Goal: Transaction & Acquisition: Purchase product/service

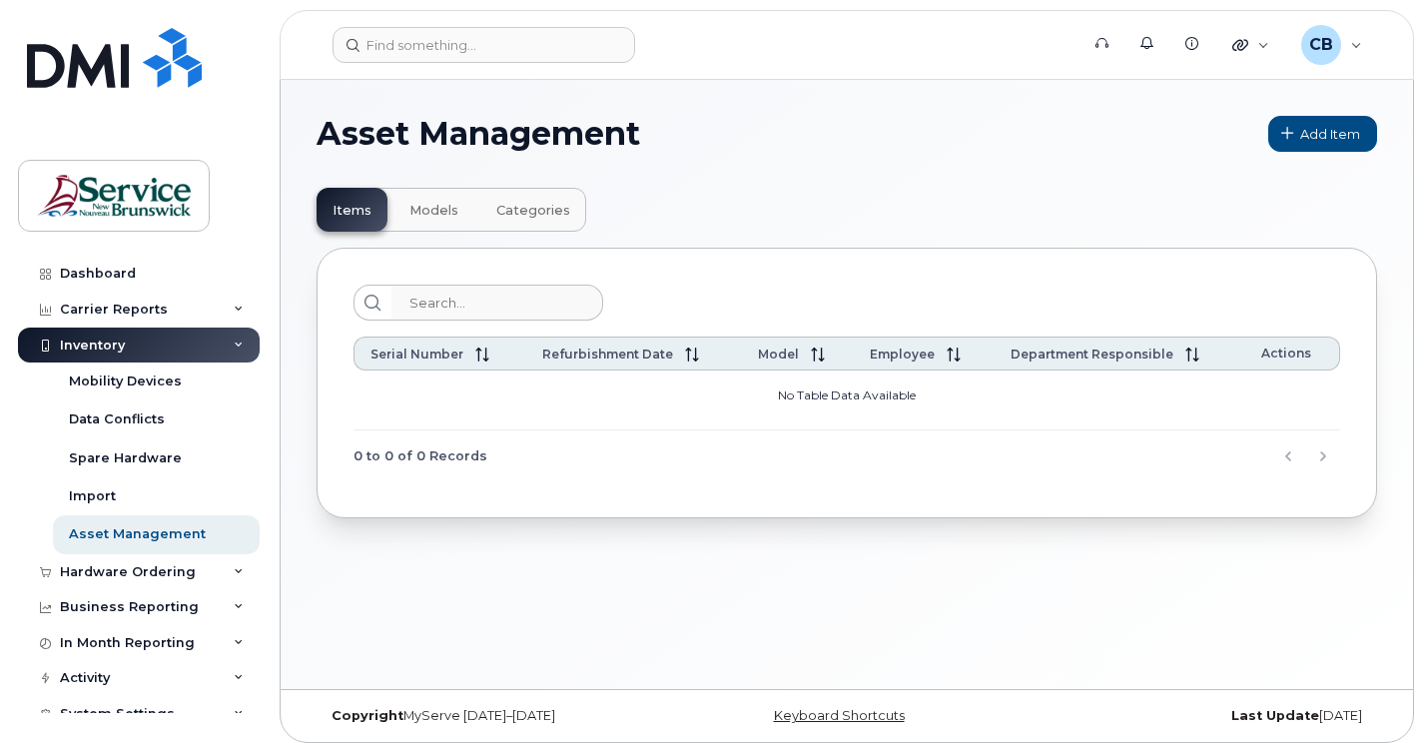
scroll to position [10, 0]
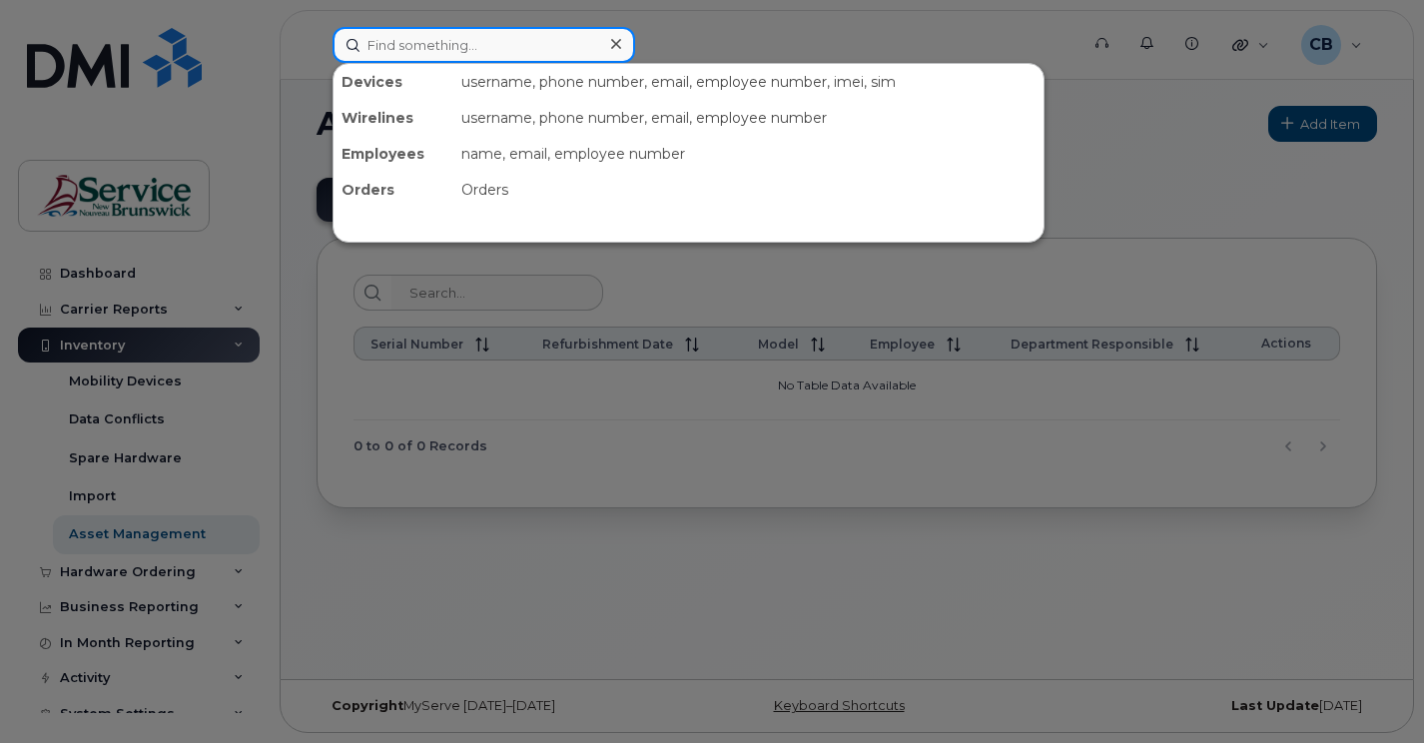
click at [392, 47] on input at bounding box center [484, 45] width 303 height 36
paste input "5064706157"
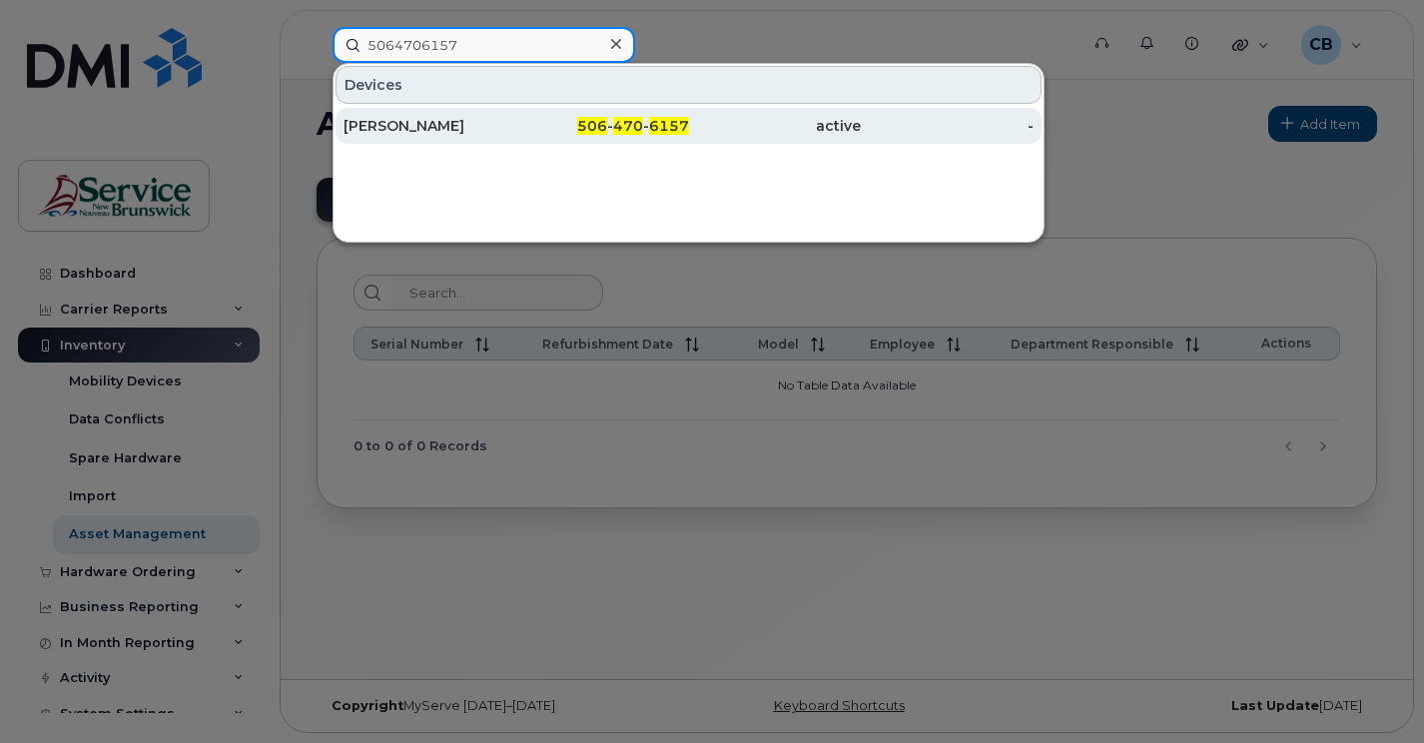
type input "5064706157"
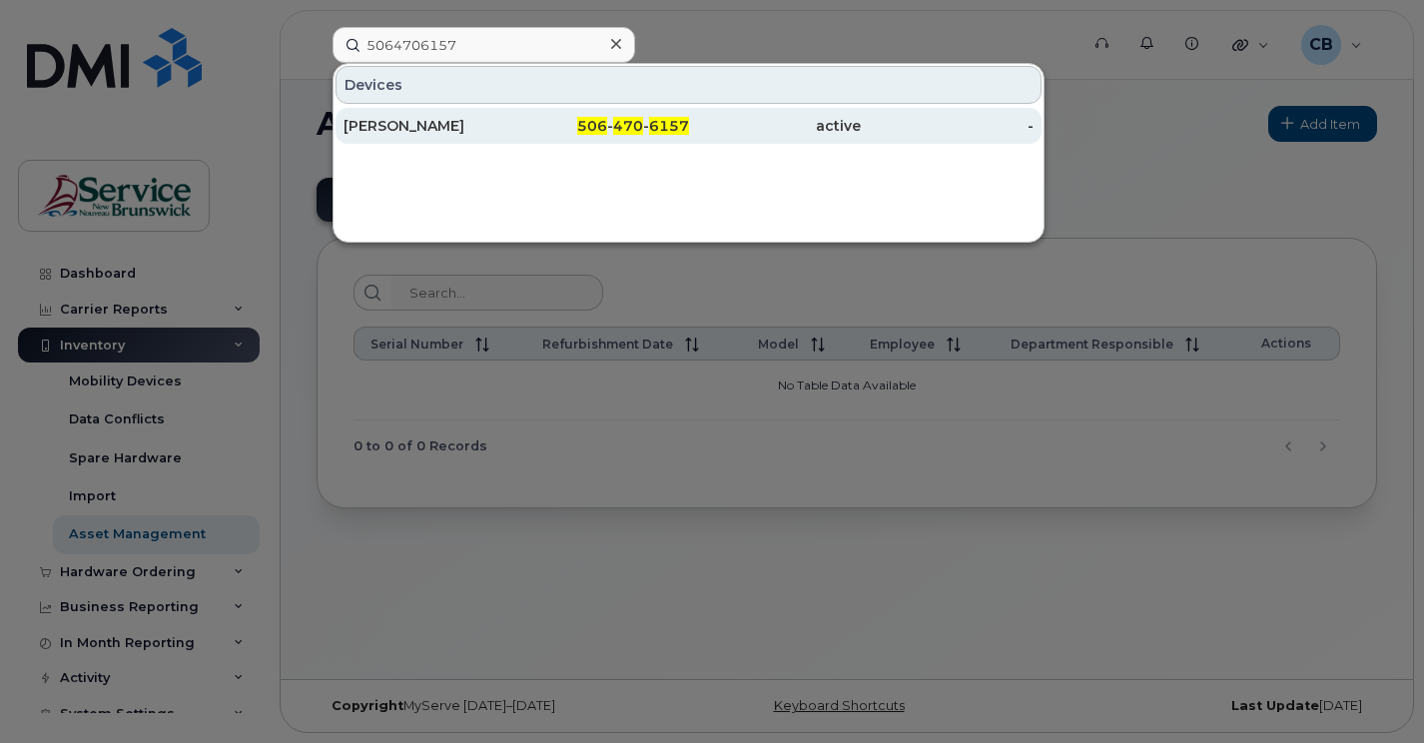
click at [443, 130] on div "[PERSON_NAME]" at bounding box center [430, 126] width 173 height 20
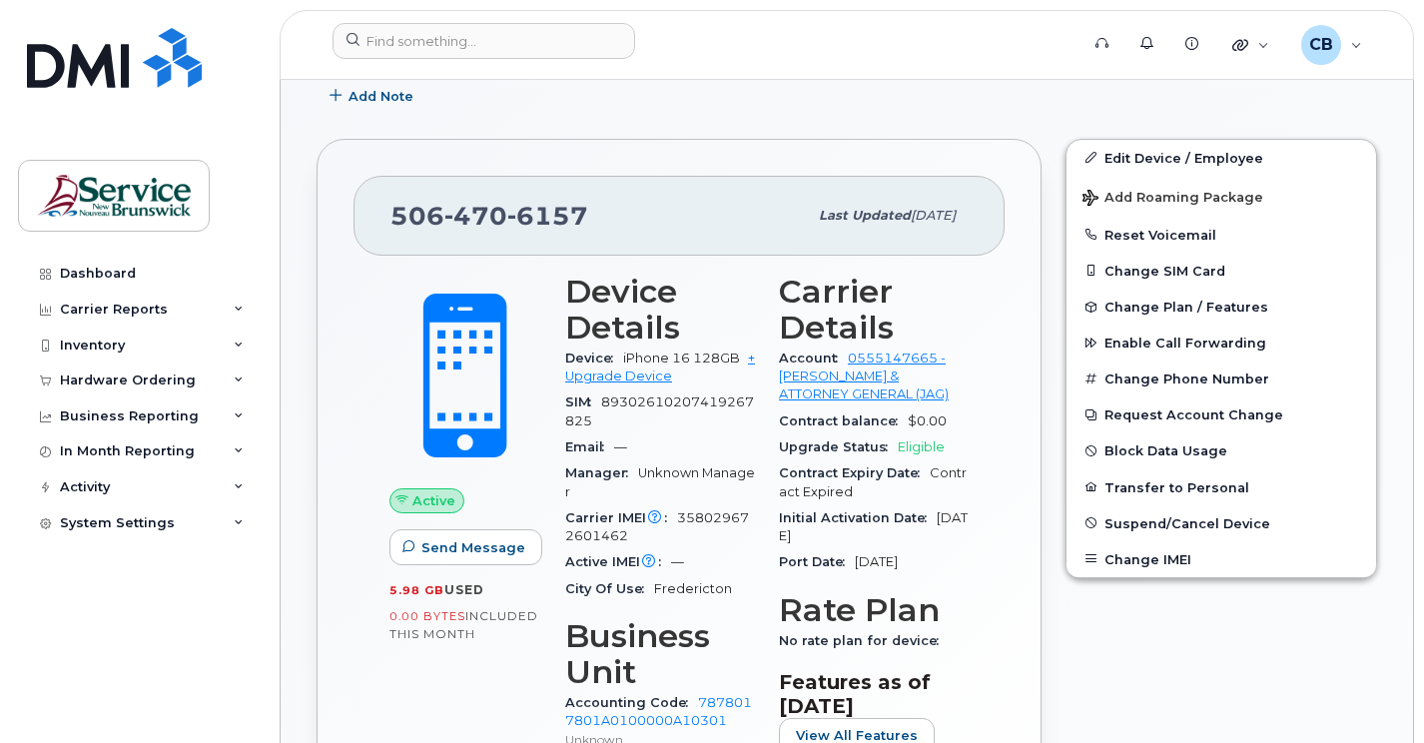
scroll to position [499, 0]
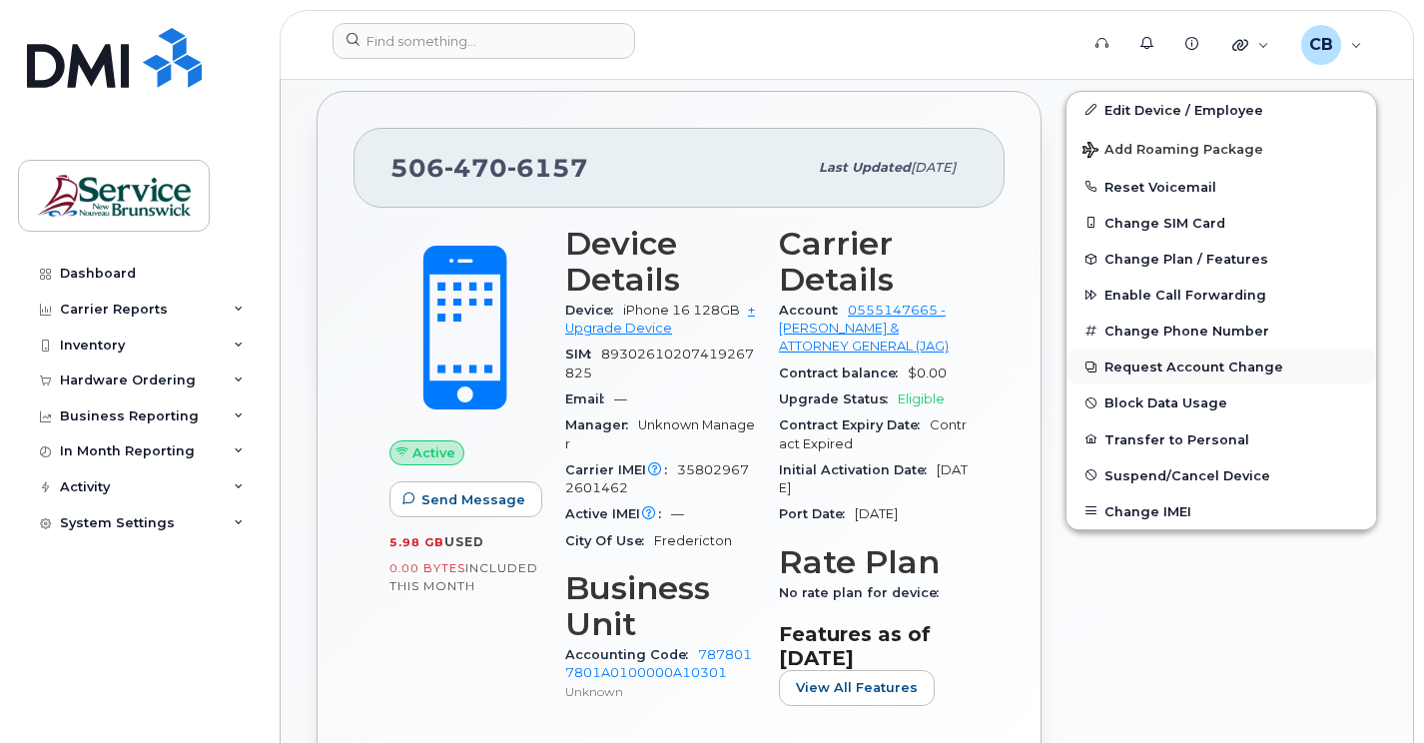
click at [1183, 371] on button "Request Account Change" at bounding box center [1222, 367] width 310 height 36
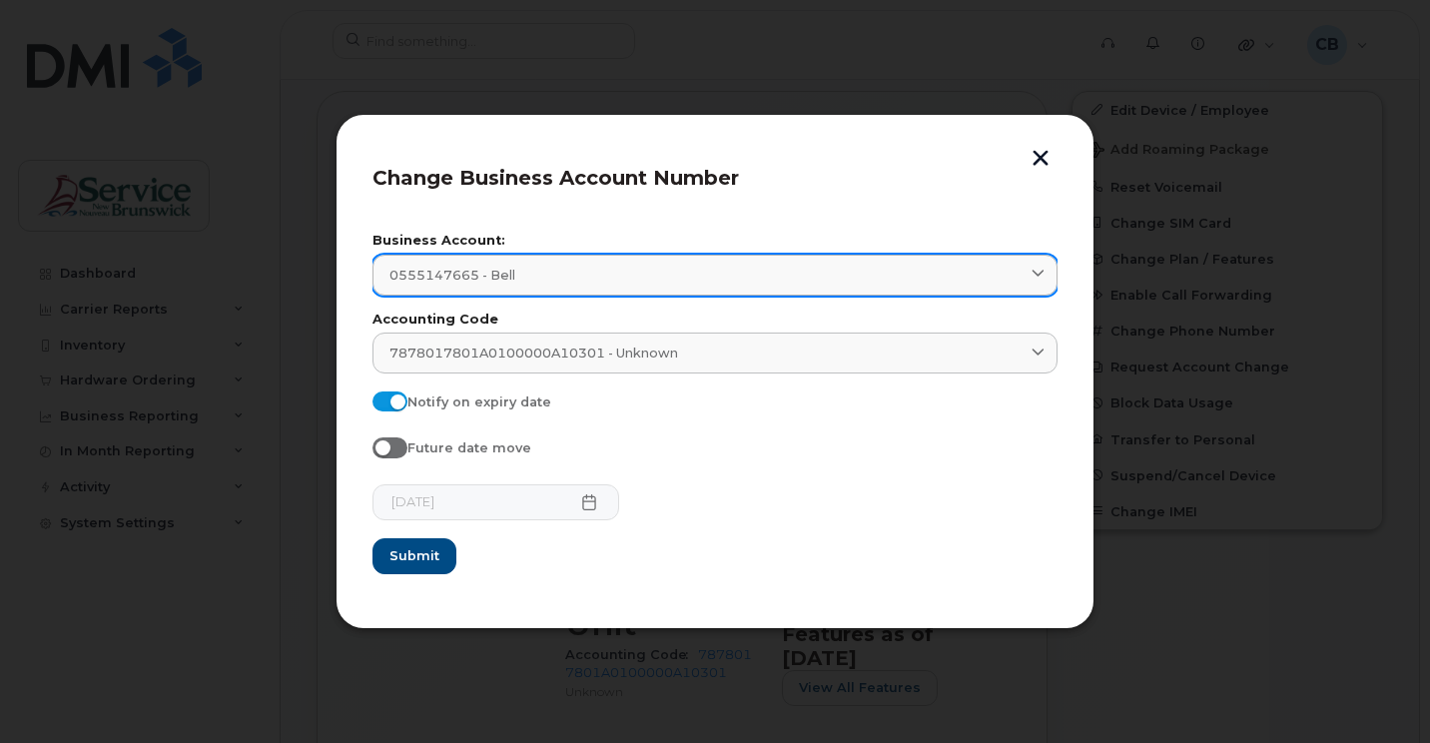
click at [1042, 274] on icon at bounding box center [1038, 275] width 13 height 13
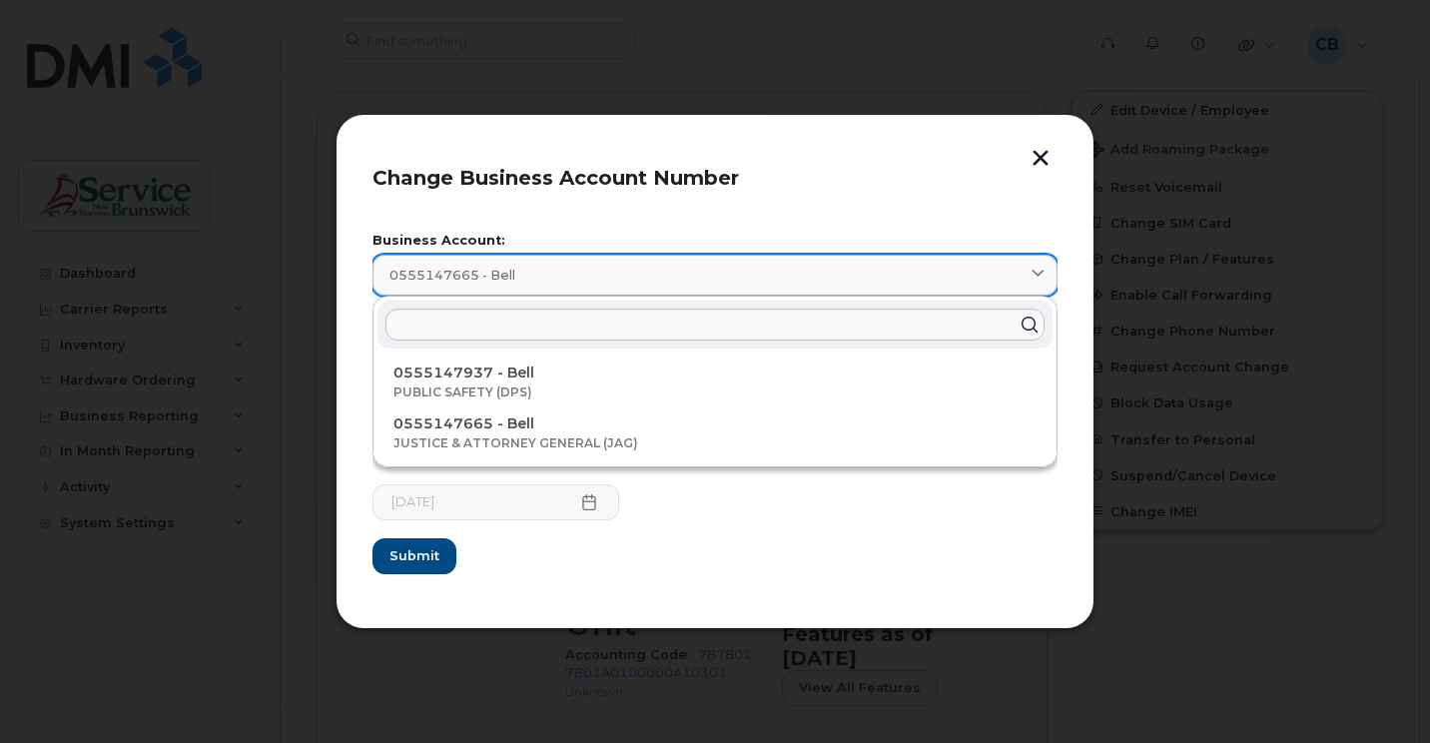
click at [1042, 274] on icon at bounding box center [1038, 275] width 13 height 13
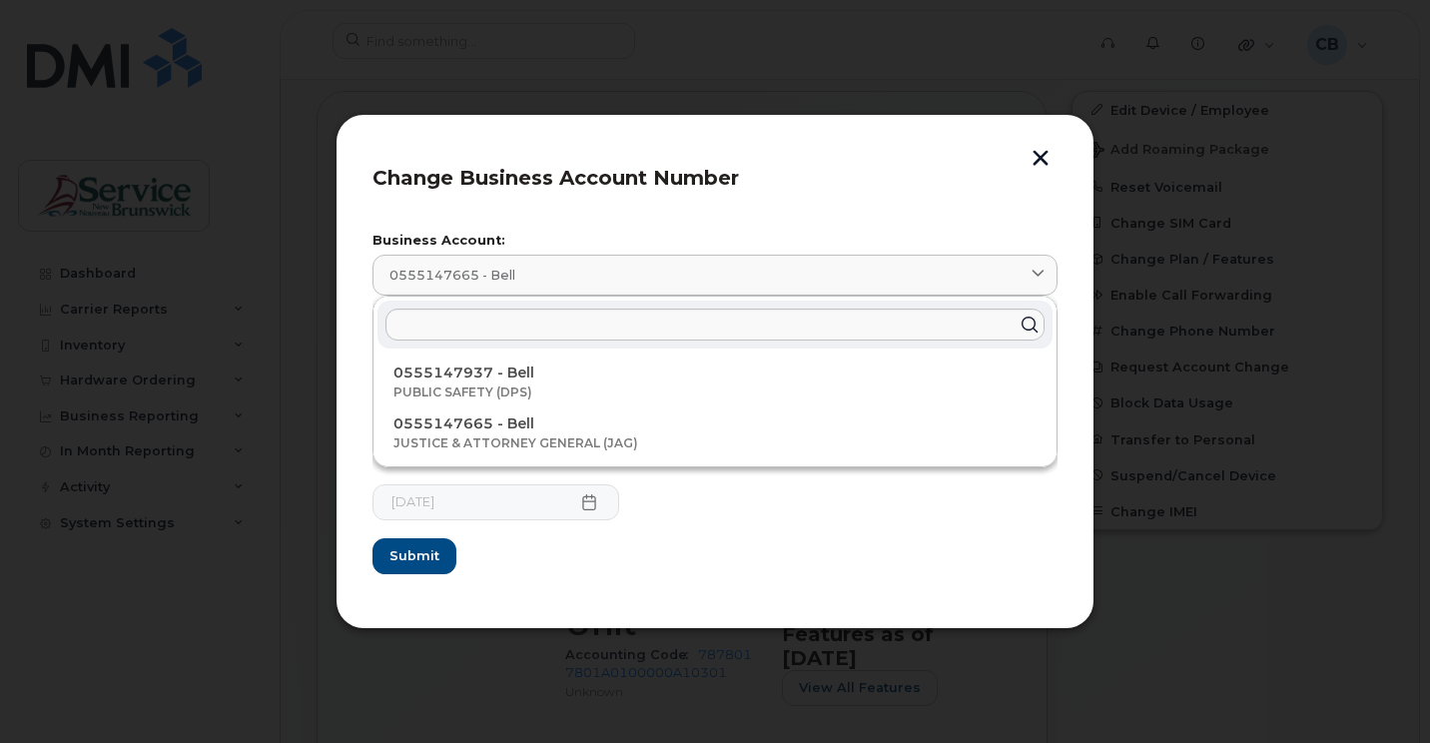
click at [1025, 203] on header "Change Business Account Number" at bounding box center [715, 184] width 685 height 66
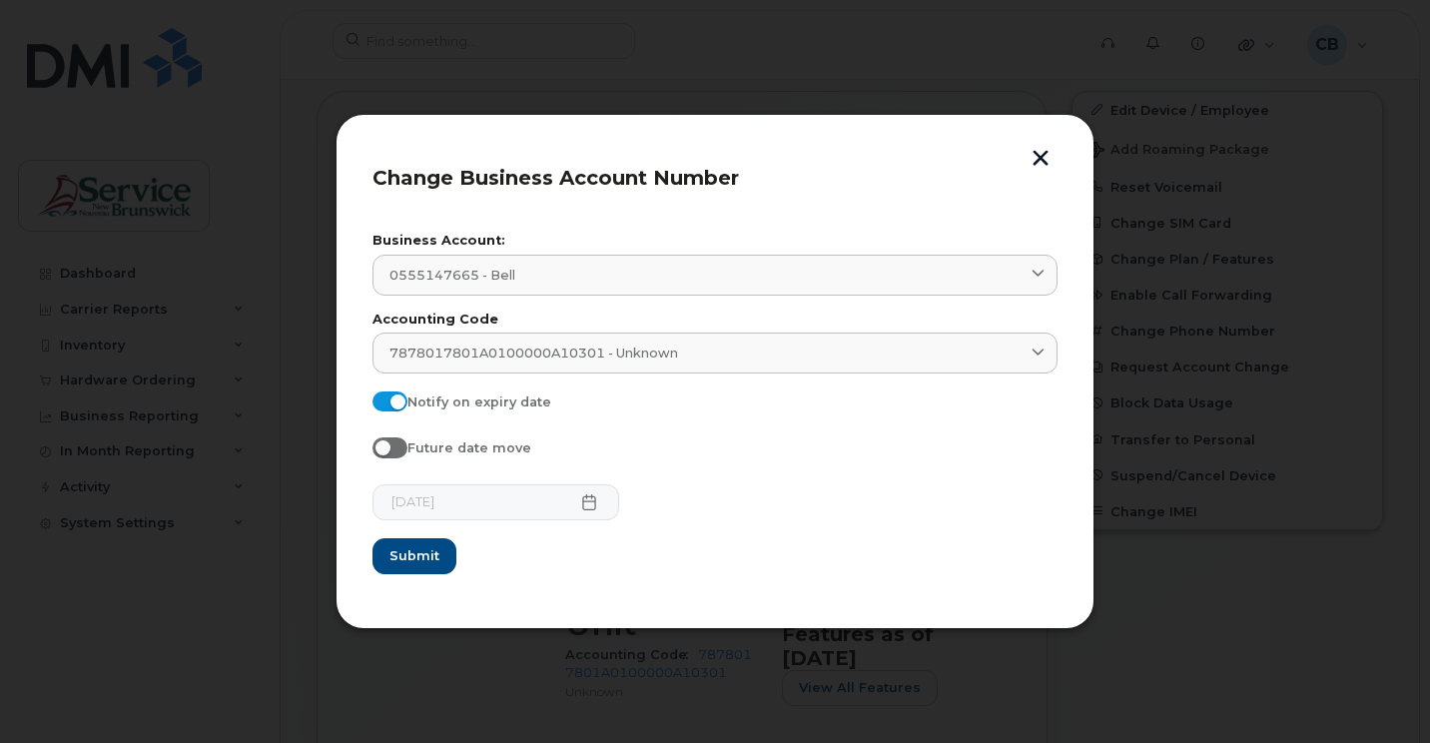
click at [1043, 159] on button "button" at bounding box center [1041, 160] width 30 height 21
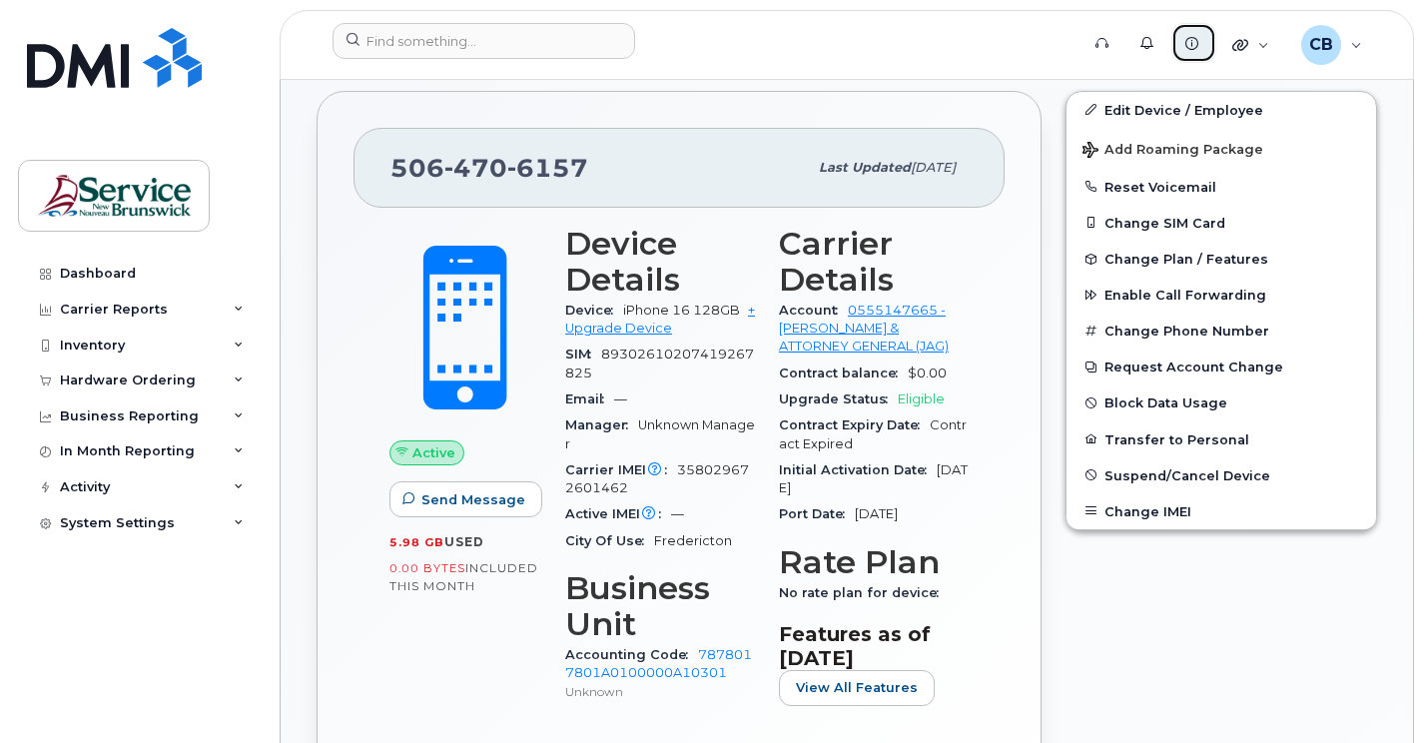
click at [1197, 44] on icon at bounding box center [1191, 43] width 13 height 13
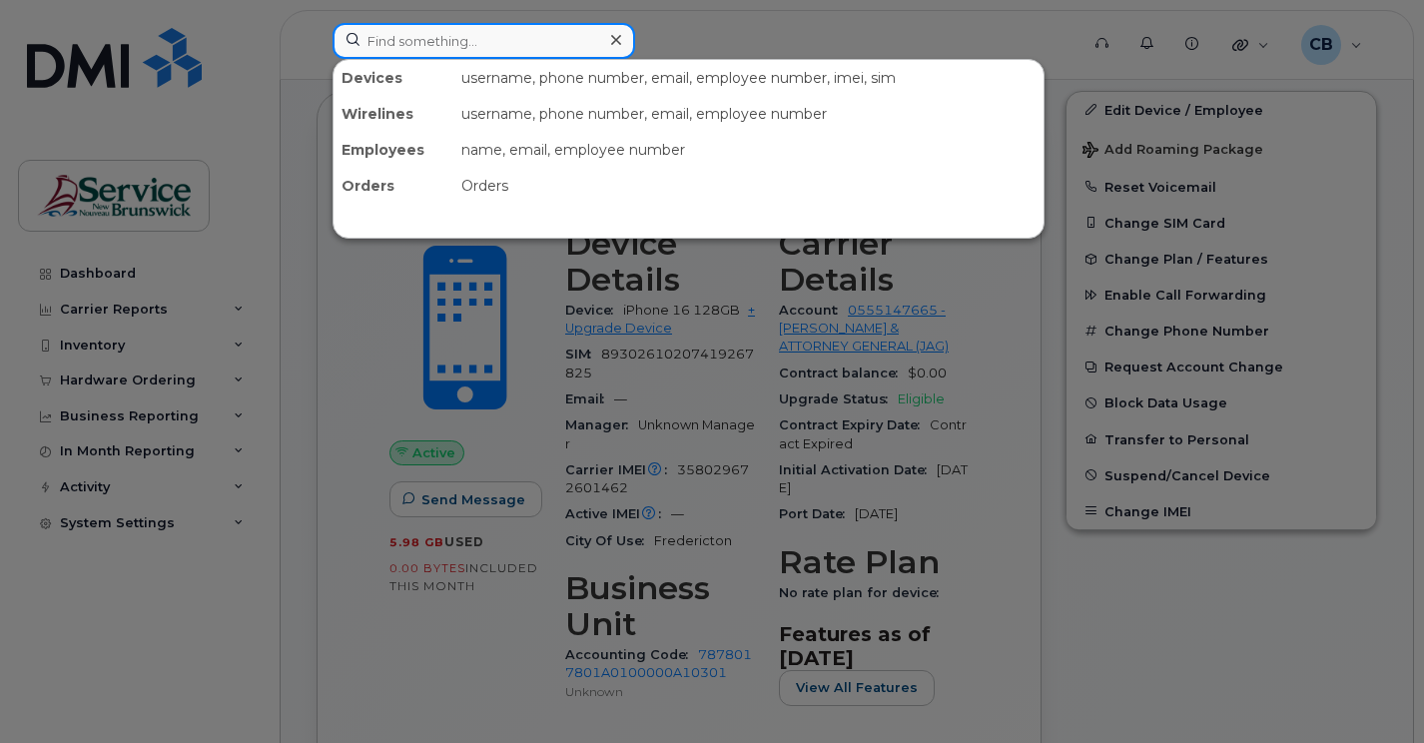
drag, startPoint x: 530, startPoint y: 47, endPoint x: 344, endPoint y: 49, distance: 186.8
click at [344, 49] on input at bounding box center [484, 41] width 303 height 36
paste input "5064515926"
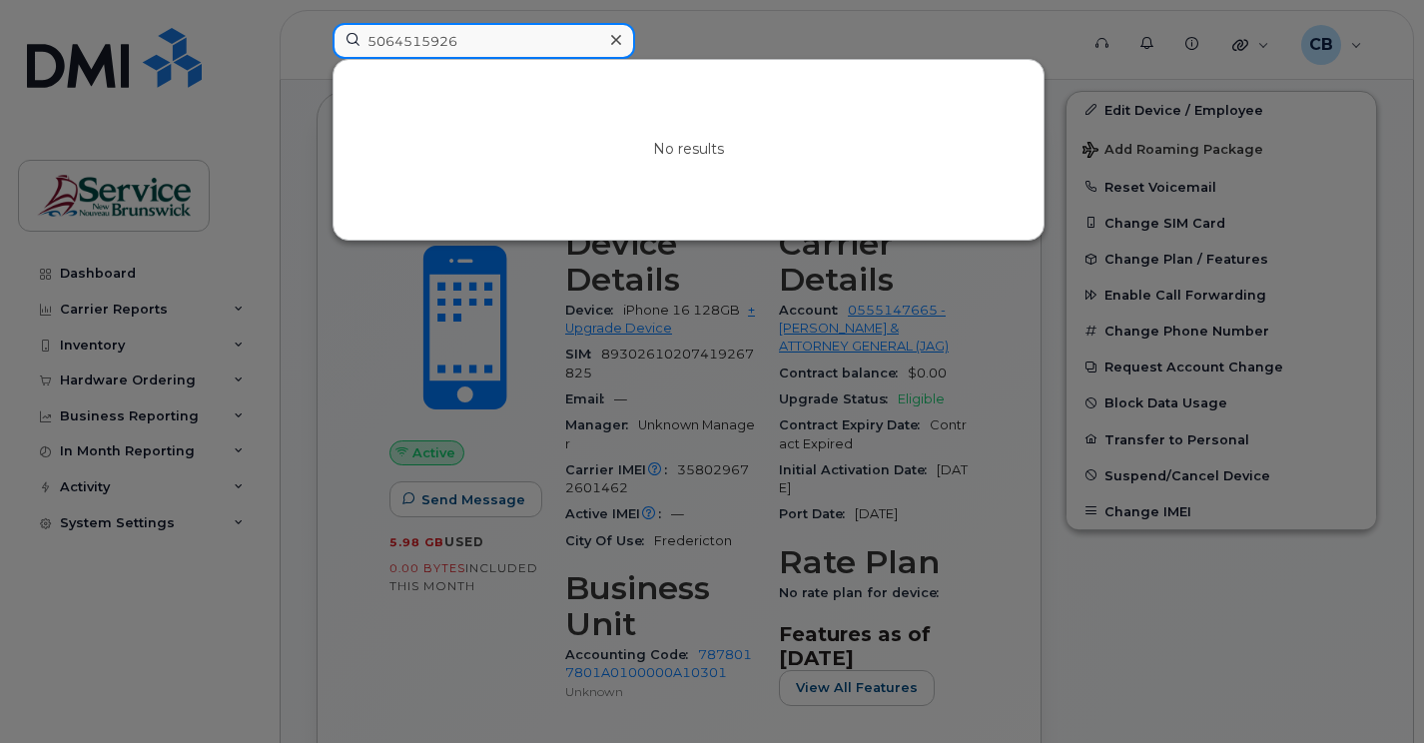
type input "5064515926"
click at [679, 36] on div at bounding box center [712, 371] width 1424 height 743
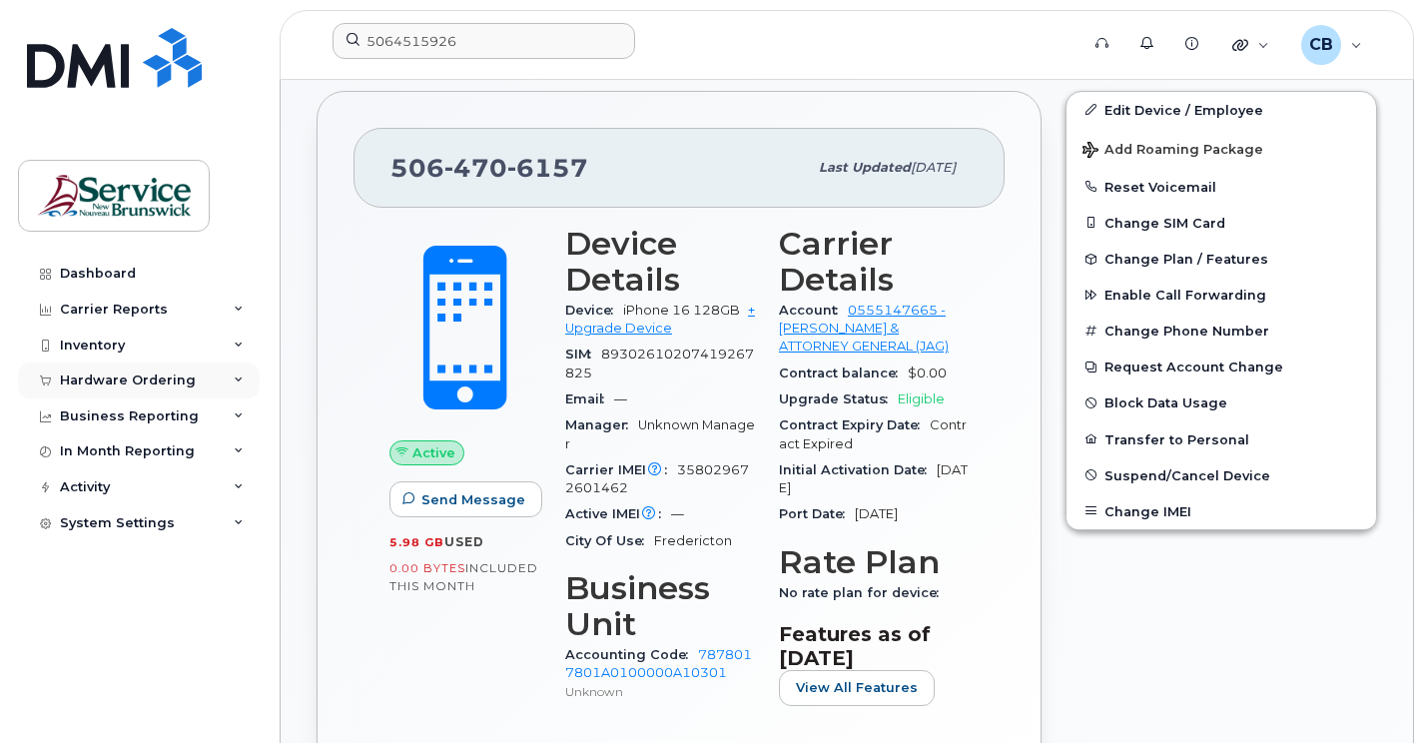
click at [90, 379] on div "Hardware Ordering" at bounding box center [128, 381] width 136 height 16
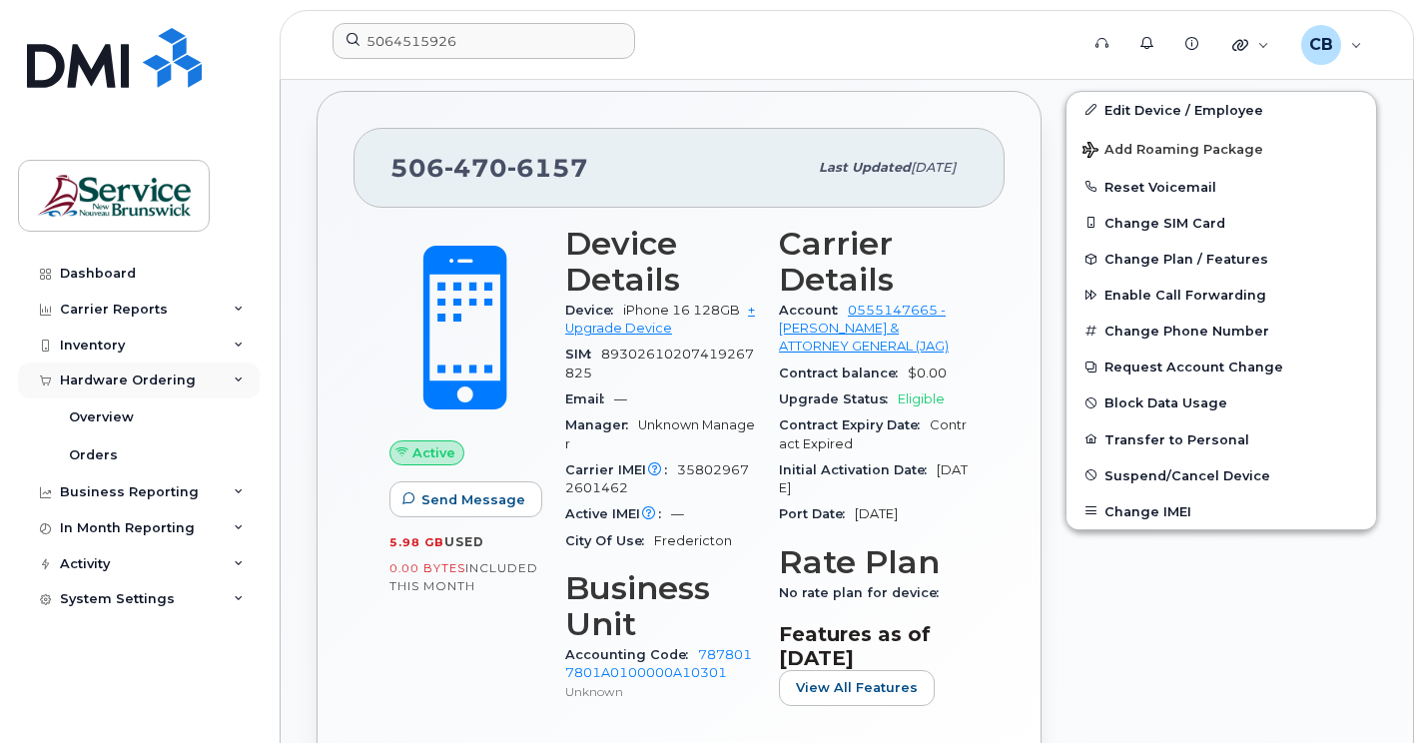
drag, startPoint x: 90, startPoint y: 379, endPoint x: 102, endPoint y: 384, distance: 13.0
click at [102, 384] on div "Hardware Ordering" at bounding box center [128, 381] width 136 height 16
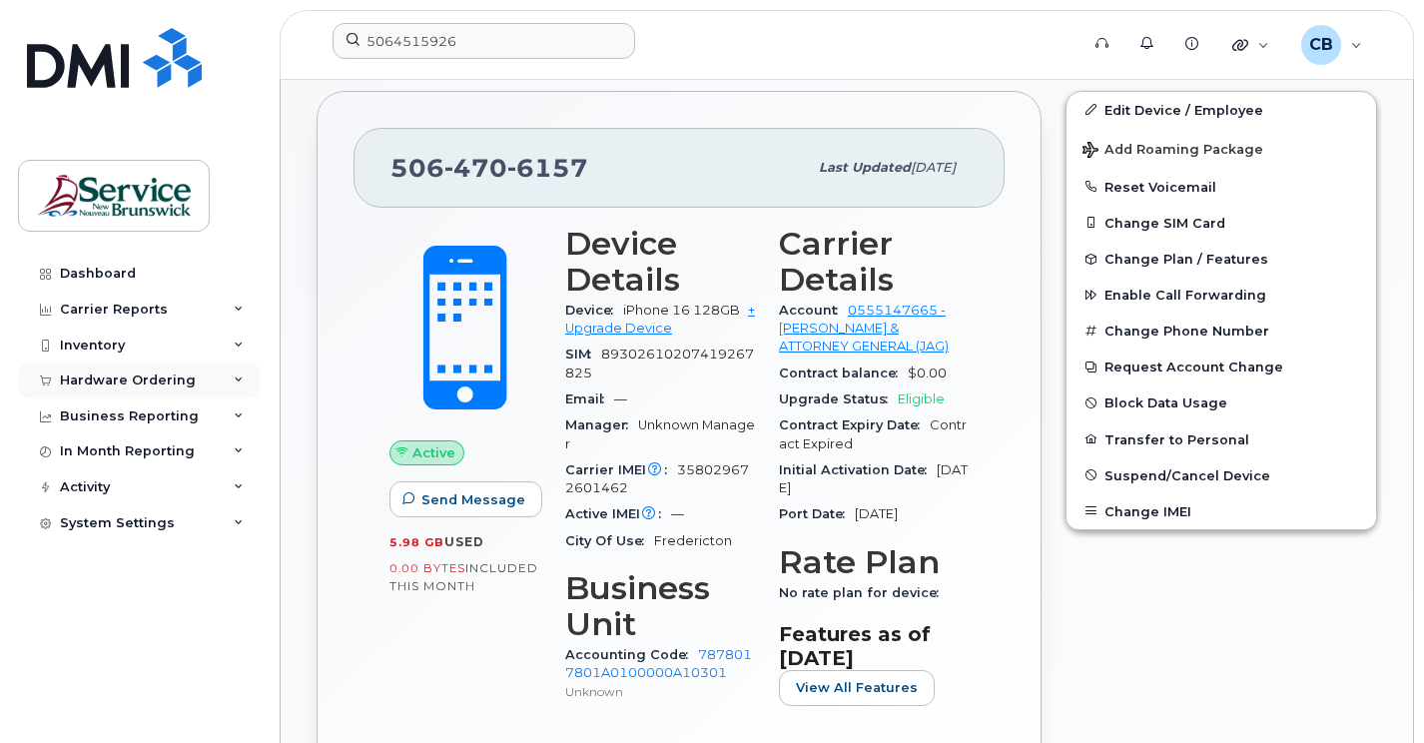
click at [102, 384] on div "Hardware Ordering" at bounding box center [128, 381] width 136 height 16
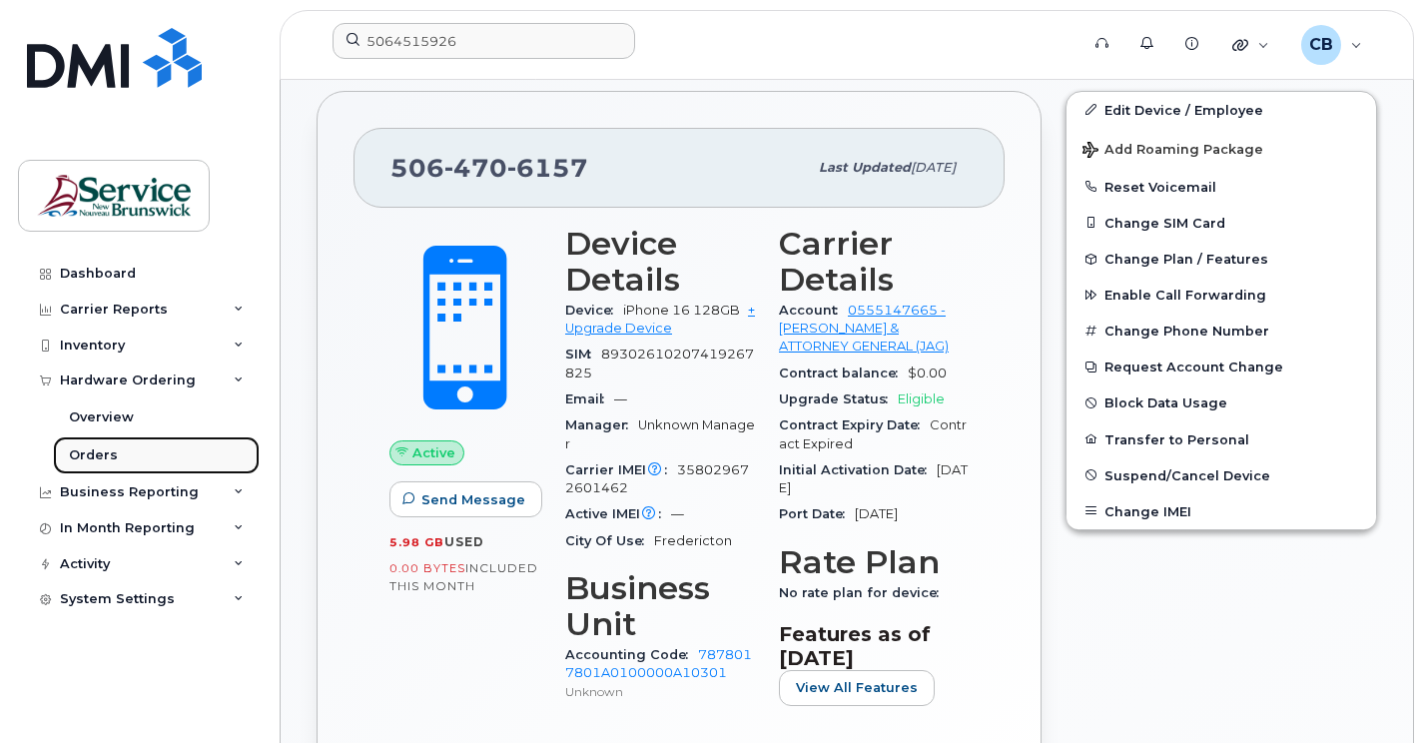
click at [99, 457] on div "Orders" at bounding box center [93, 455] width 49 height 18
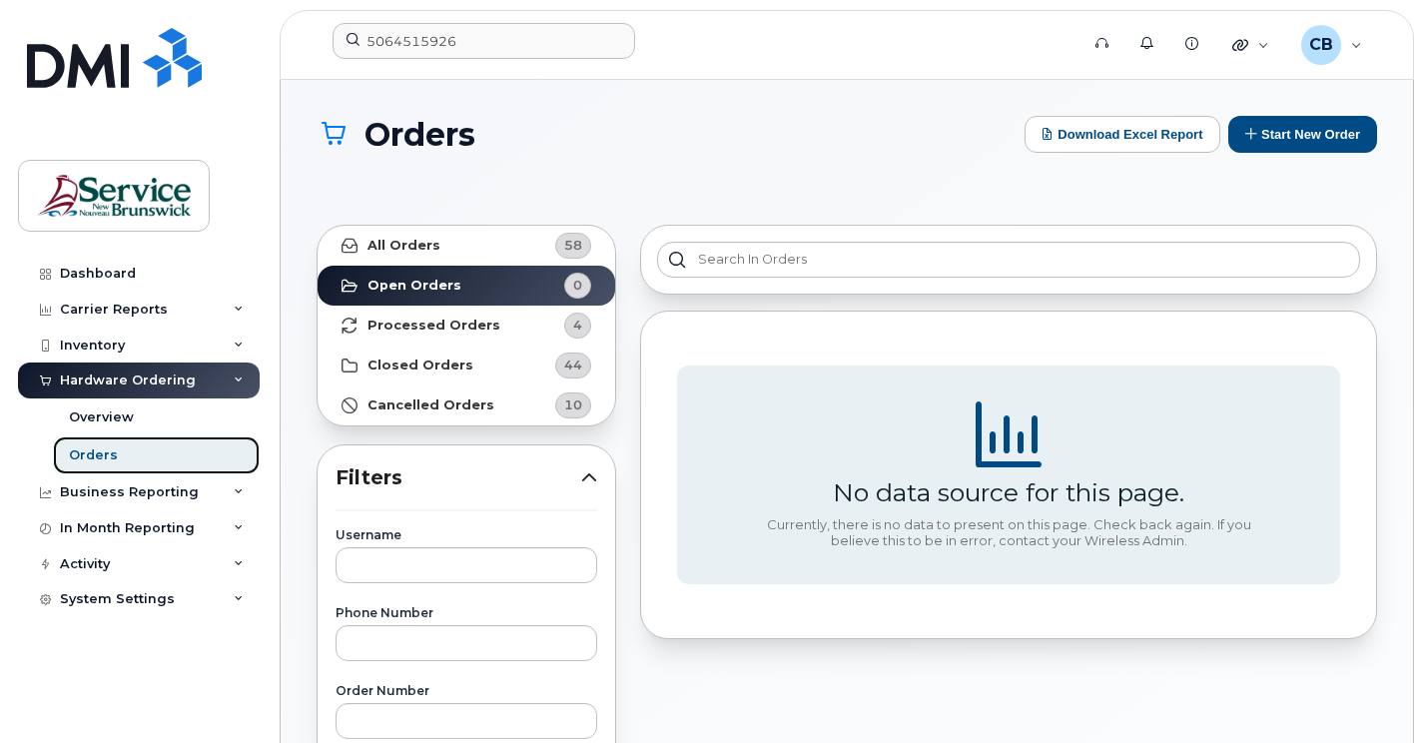
click at [97, 454] on div "Orders" at bounding box center [93, 455] width 49 height 18
click at [1287, 136] on button "Start New Order" at bounding box center [1302, 134] width 149 height 37
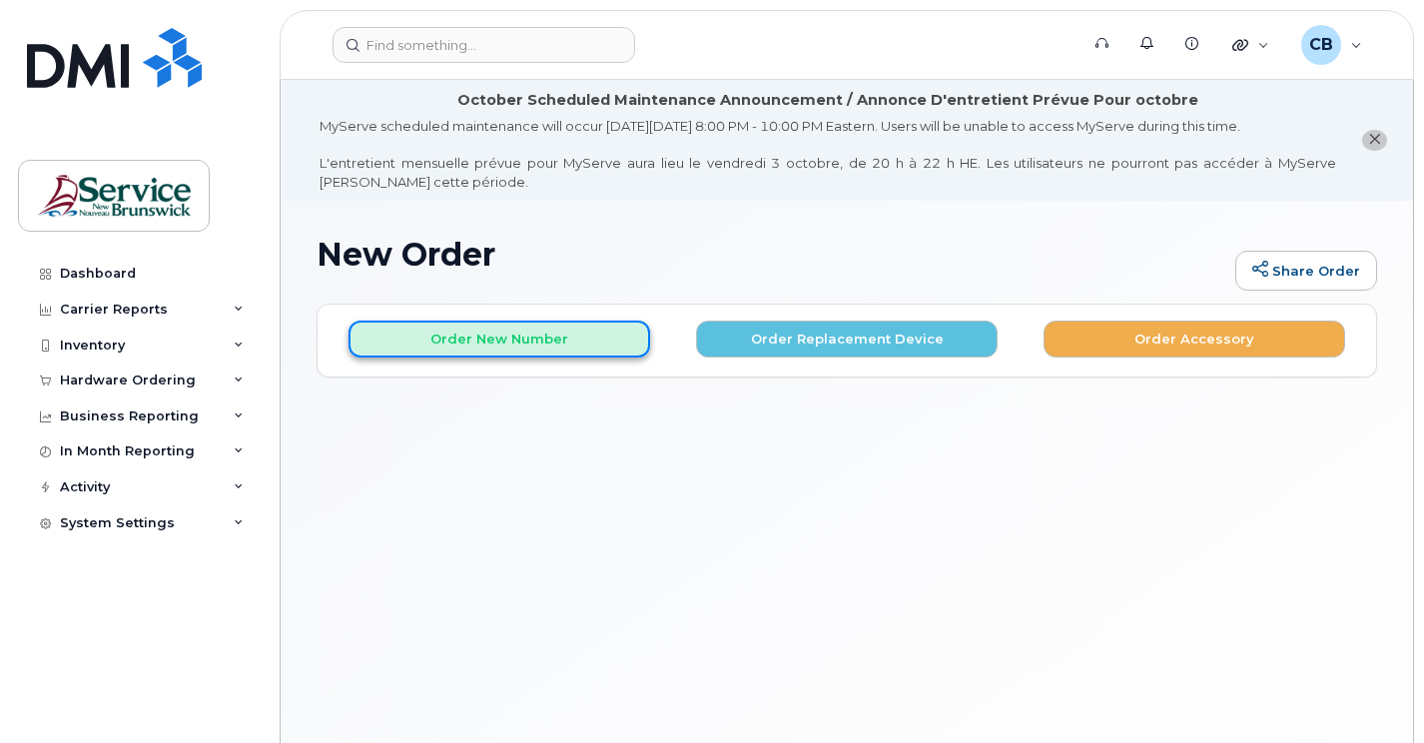
click at [484, 340] on button "Order New Number" at bounding box center [500, 339] width 302 height 37
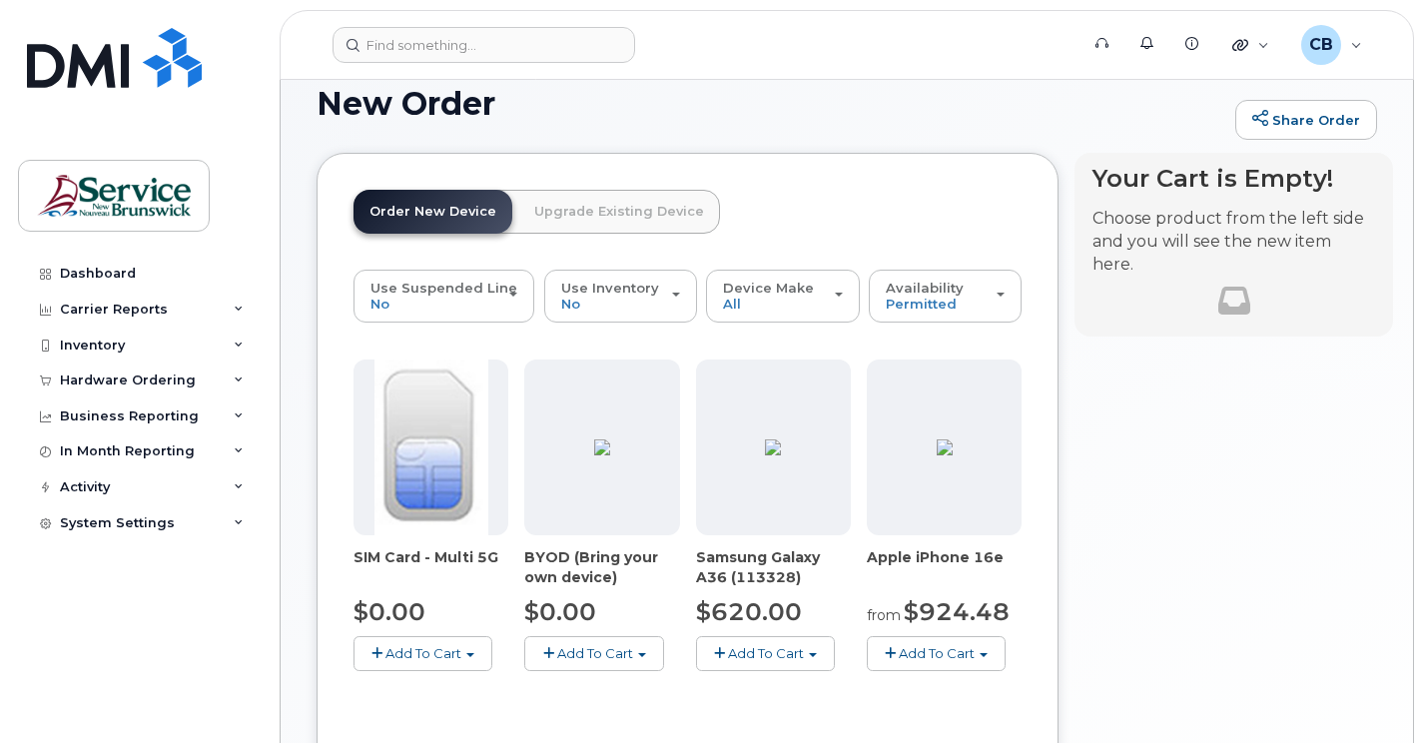
scroll to position [200, 0]
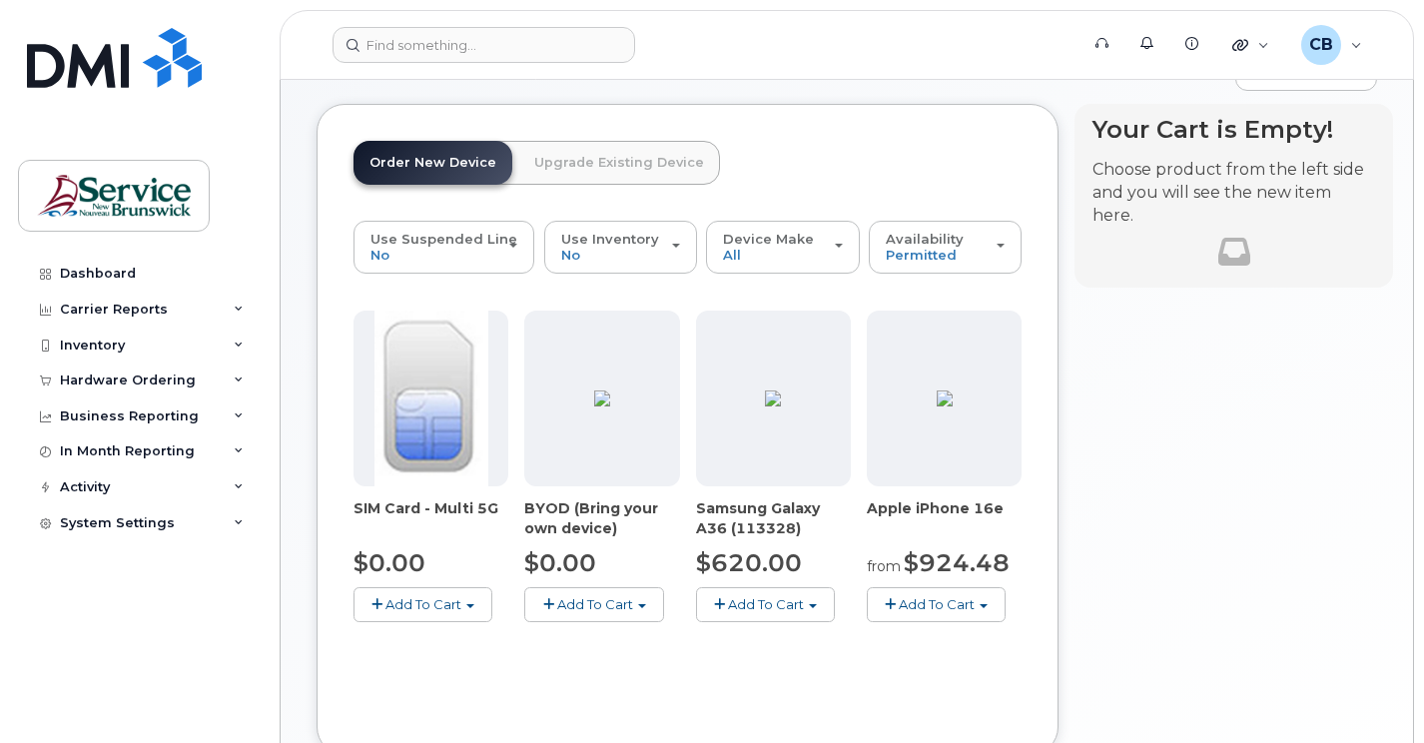
click at [583, 613] on button "Add To Cart" at bounding box center [593, 604] width 139 height 35
click at [589, 659] on link "$0.00 - 30-day activation" at bounding box center [631, 666] width 204 height 25
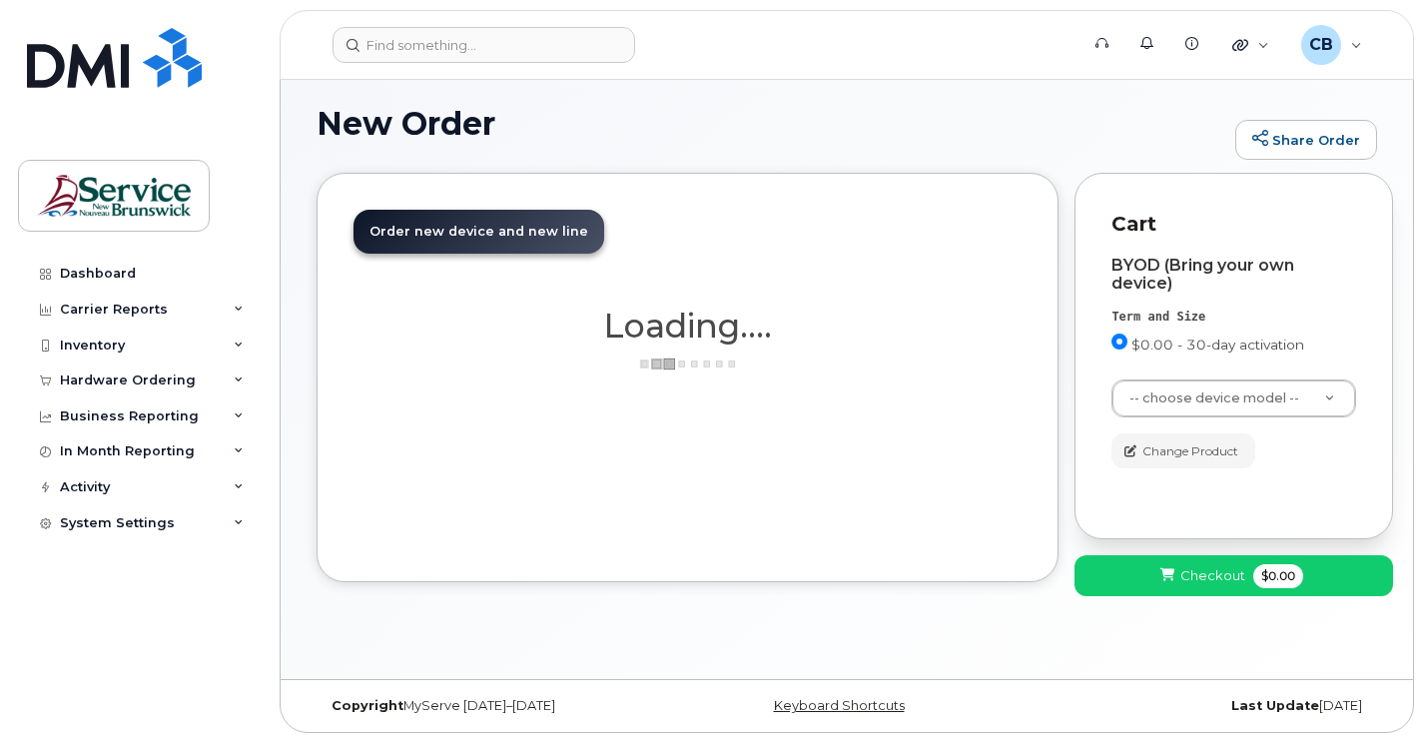
scroll to position [131, 0]
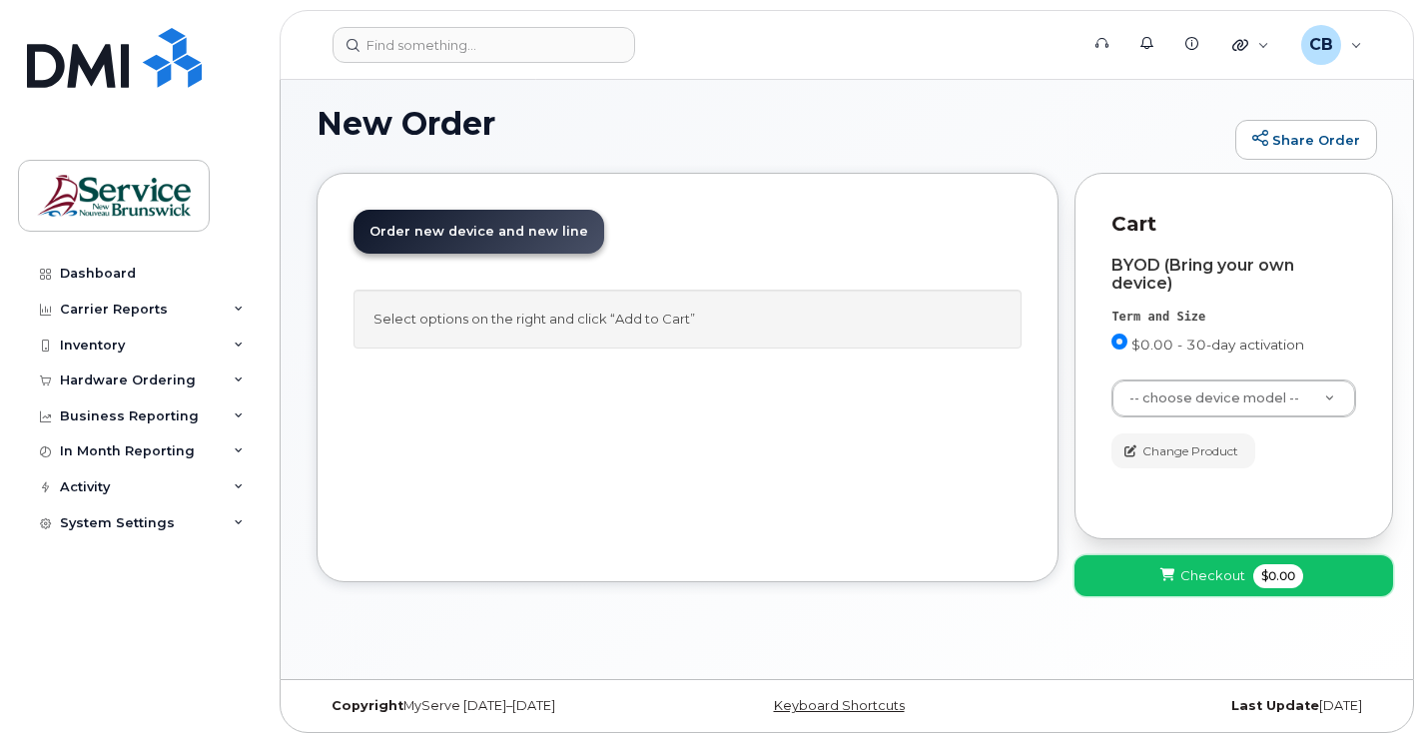
click at [1195, 572] on span "Checkout" at bounding box center [1212, 575] width 65 height 19
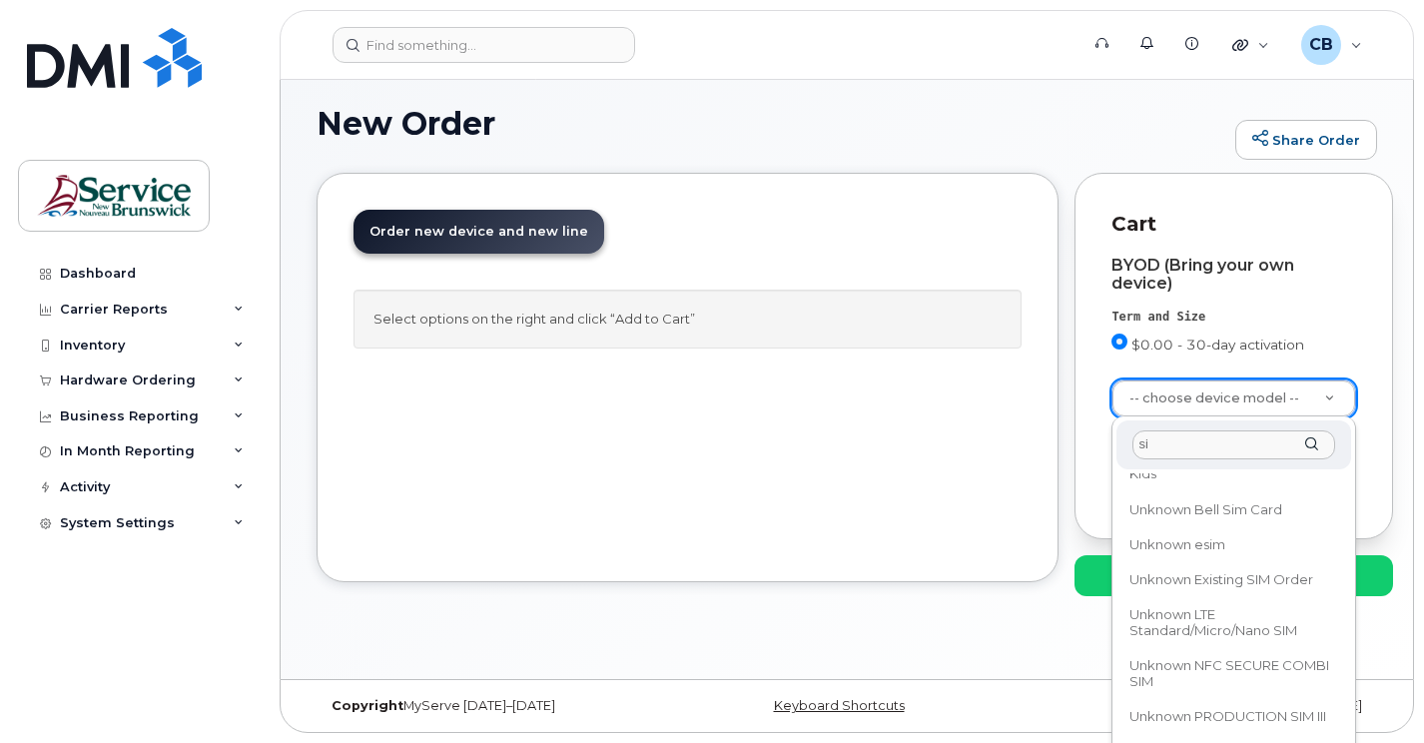
scroll to position [0, 0]
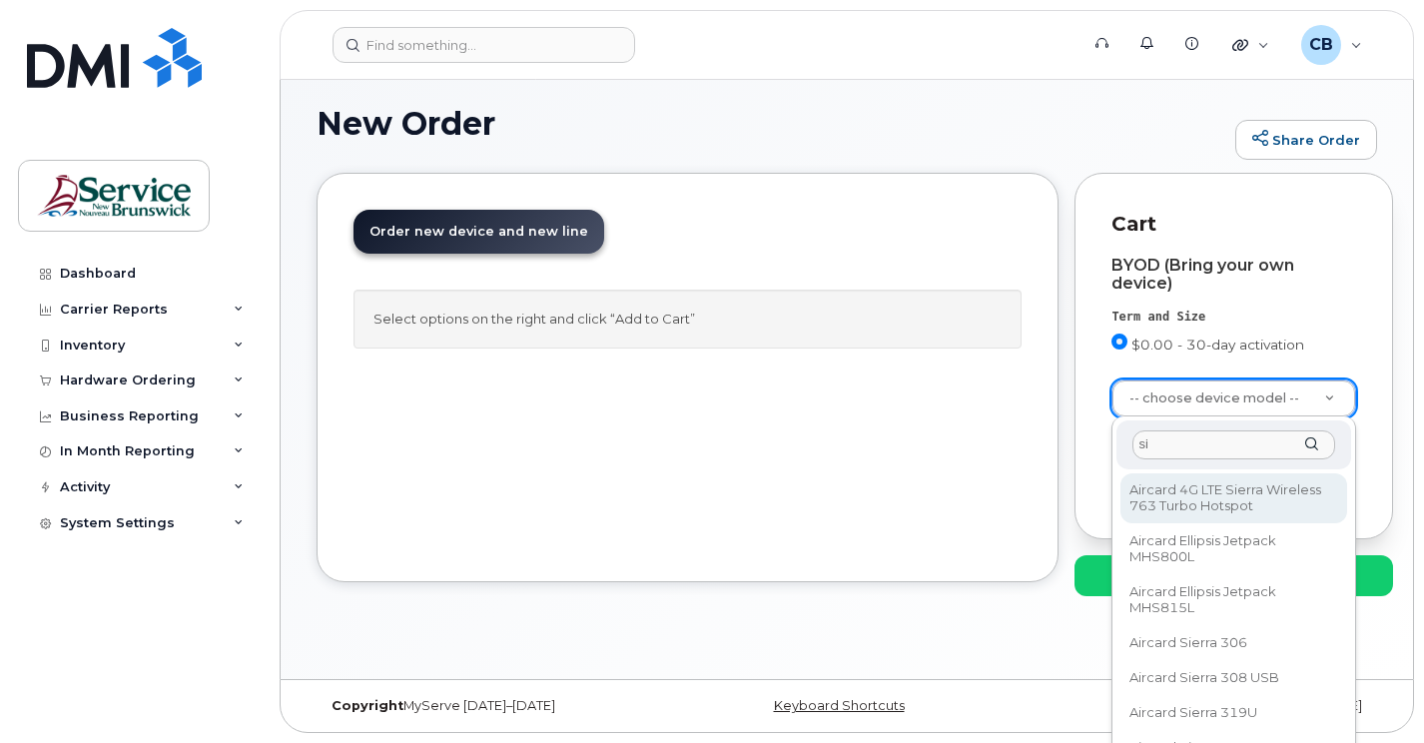
type input "sim"
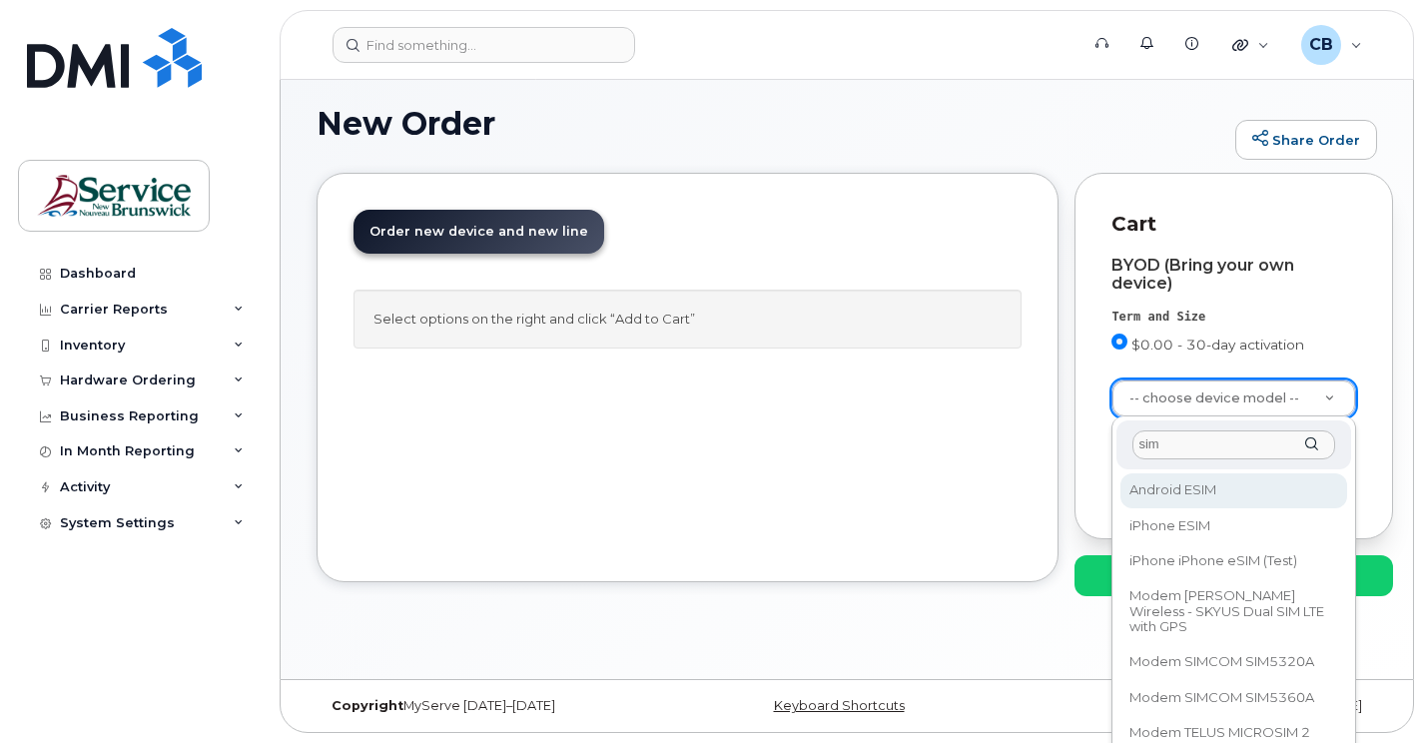
select select "3300"
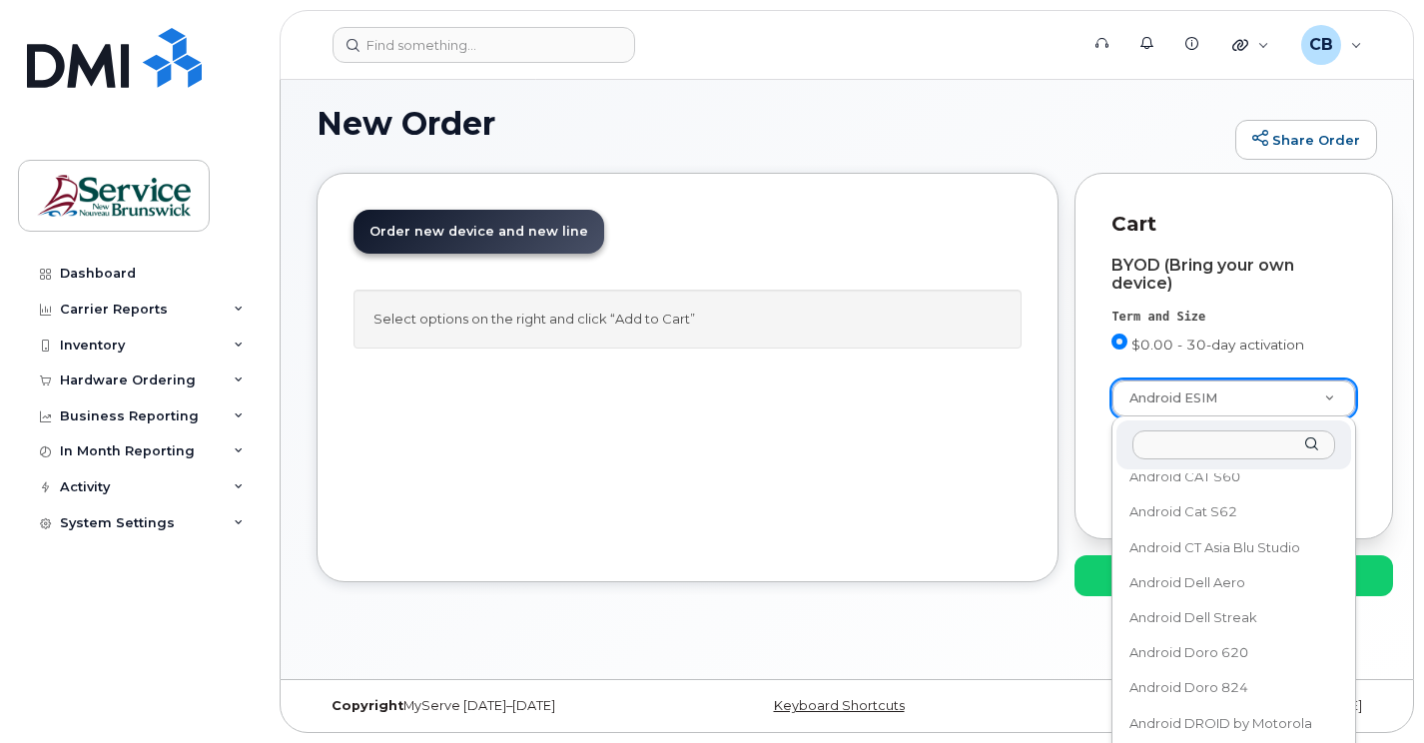
scroll to position [10345, 0]
type input "p"
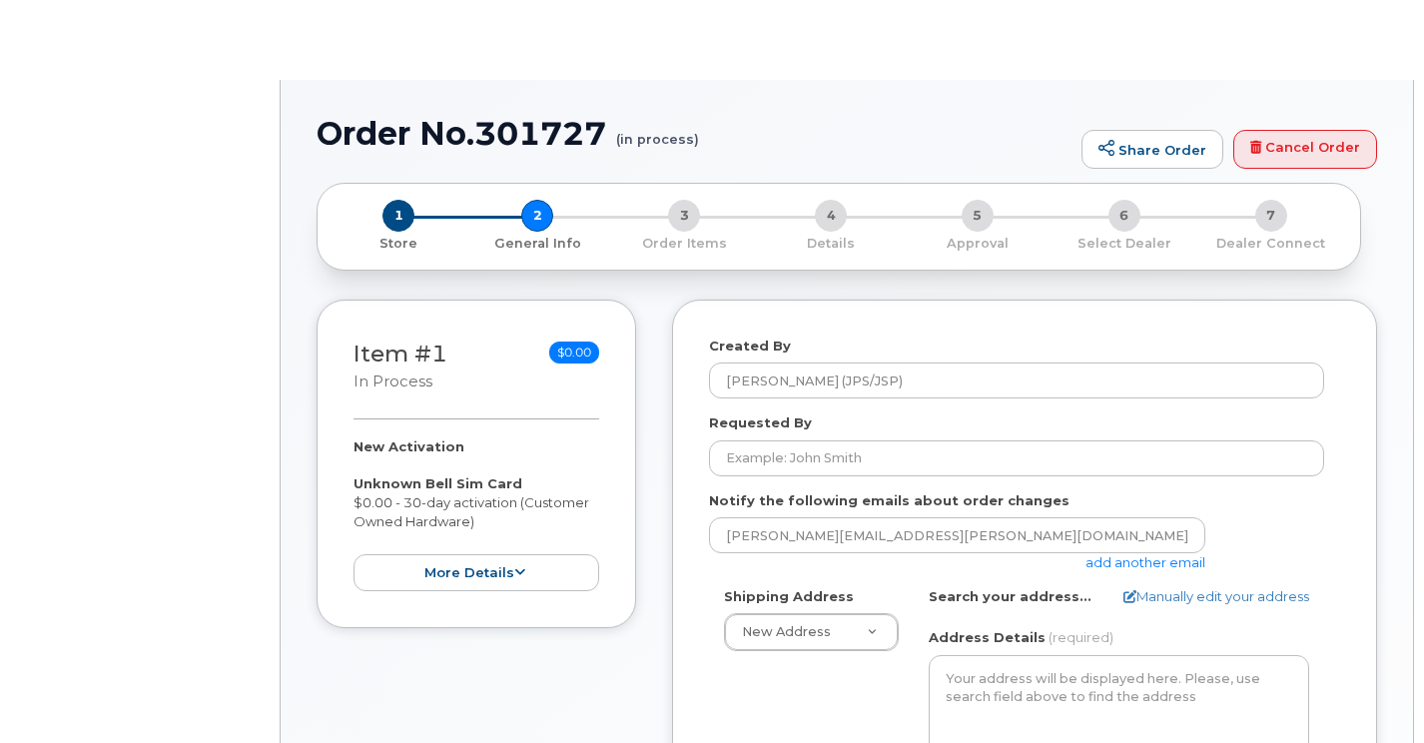
select select
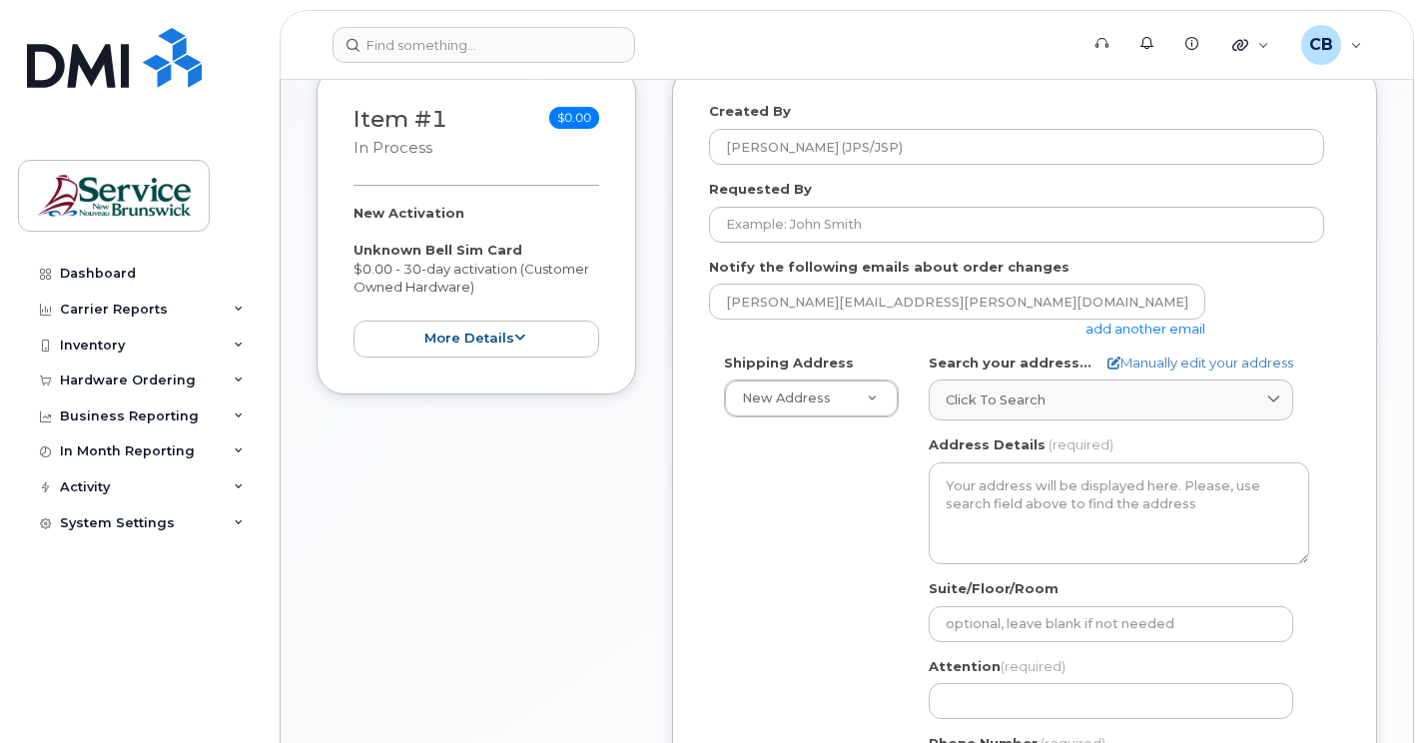
scroll to position [399, 0]
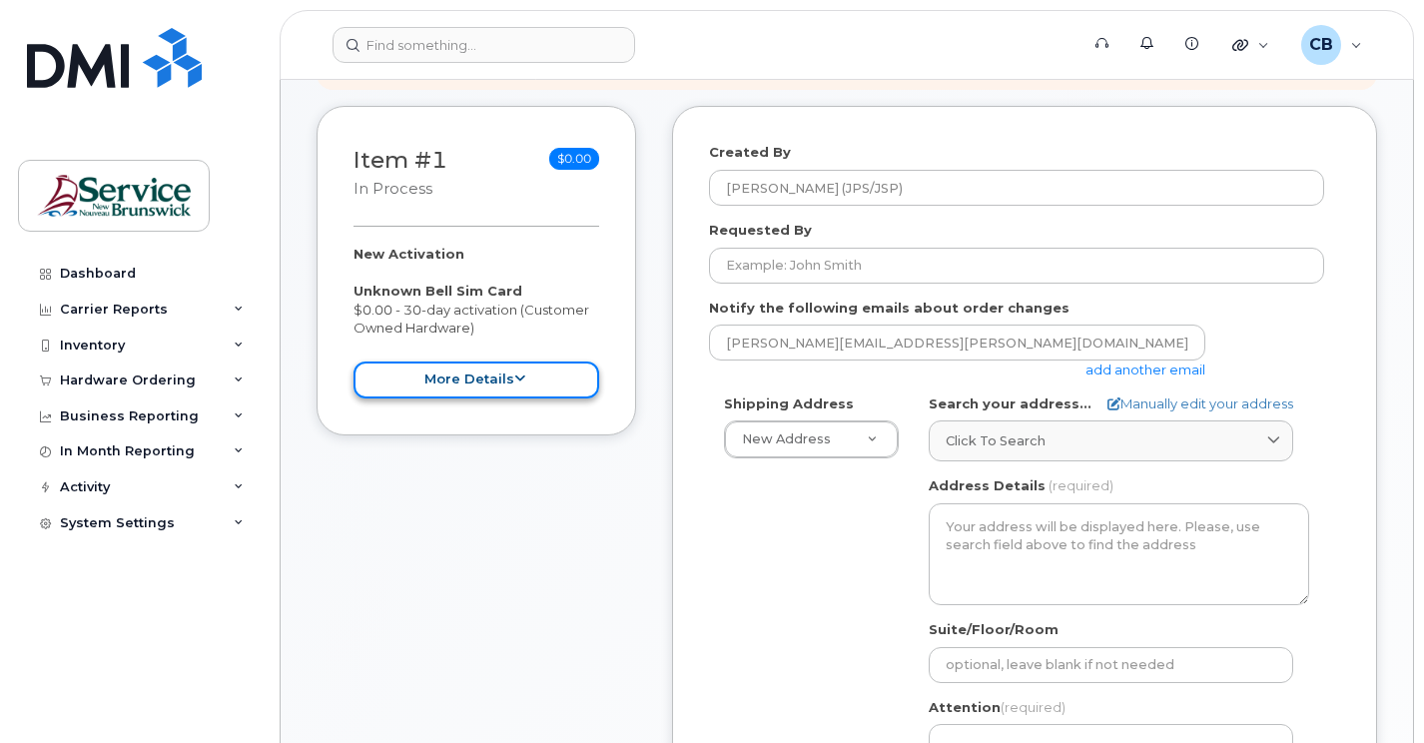
click at [517, 389] on button "more details" at bounding box center [477, 380] width 246 height 37
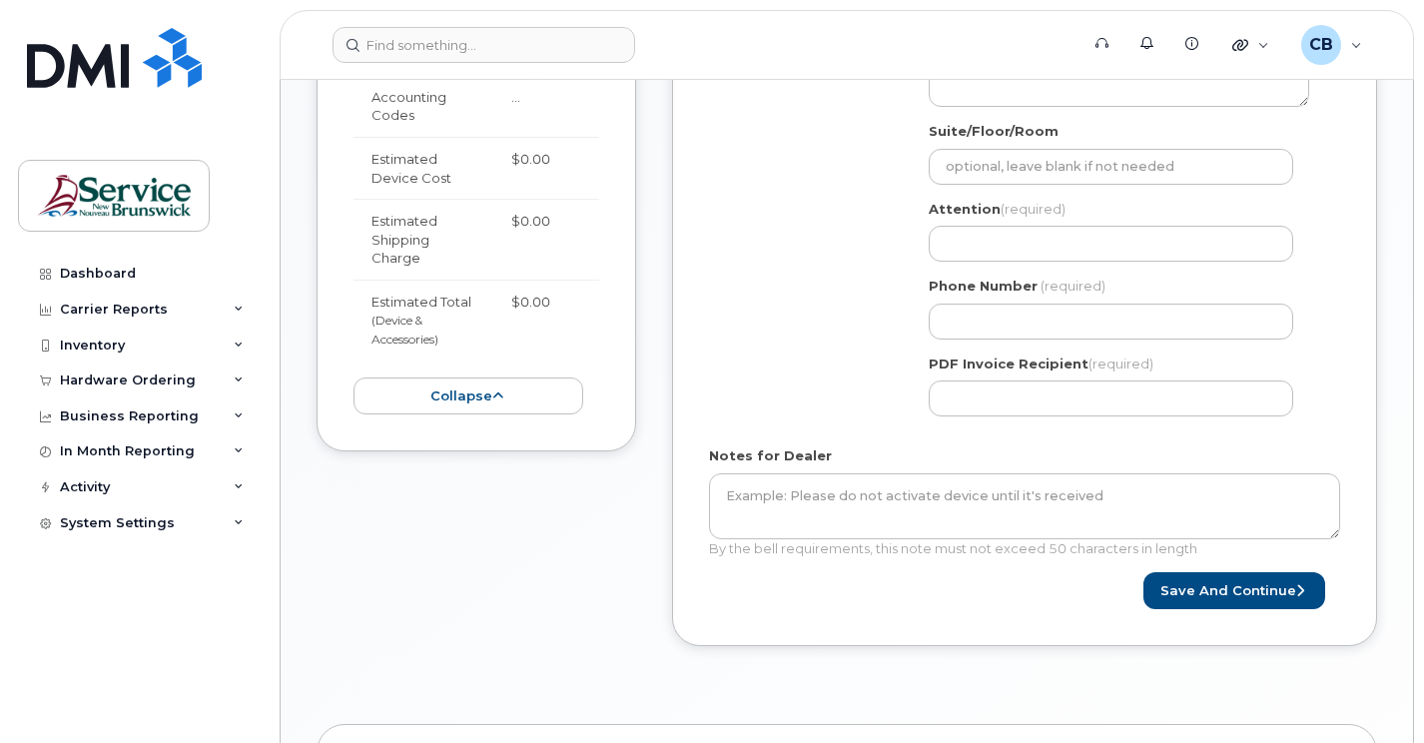
scroll to position [899, 0]
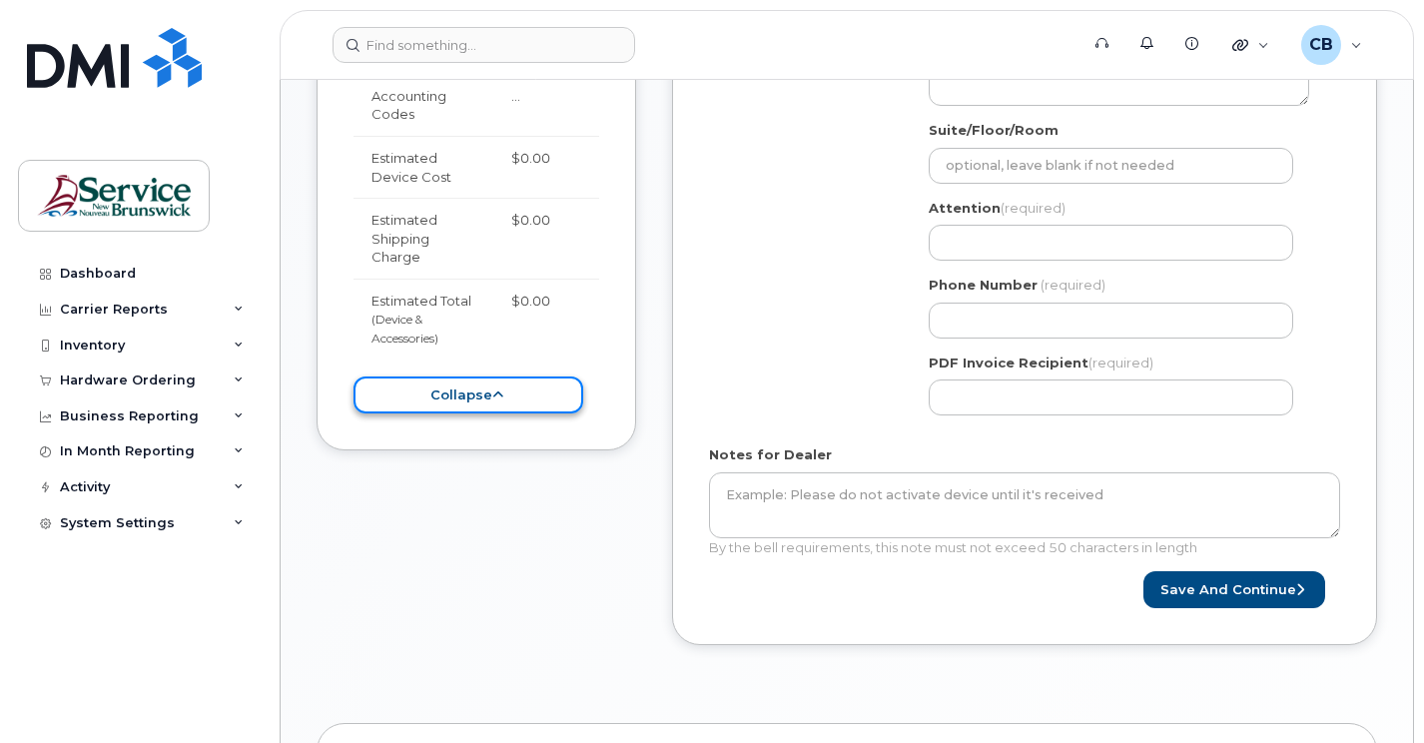
click at [485, 401] on button "collapse" at bounding box center [469, 395] width 230 height 37
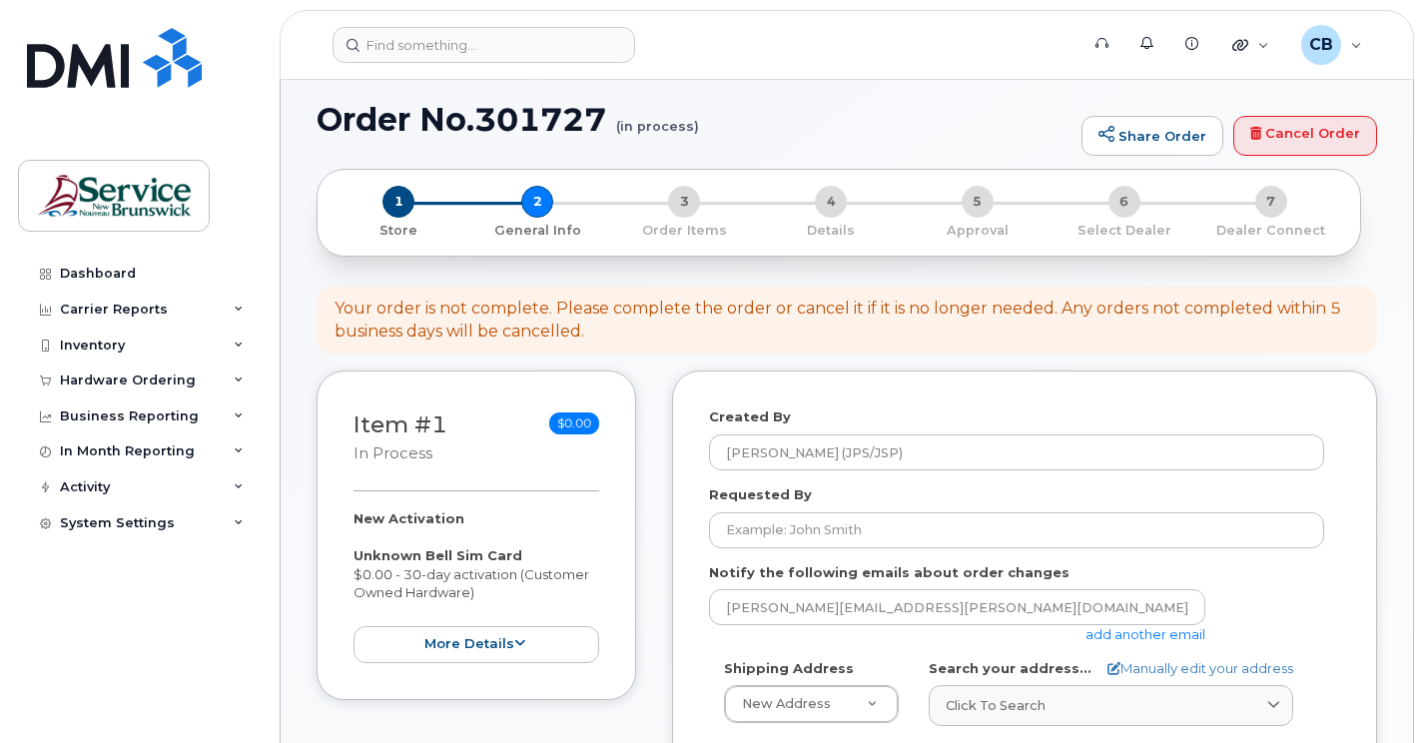
scroll to position [100, 0]
